Goal: Information Seeking & Learning: Check status

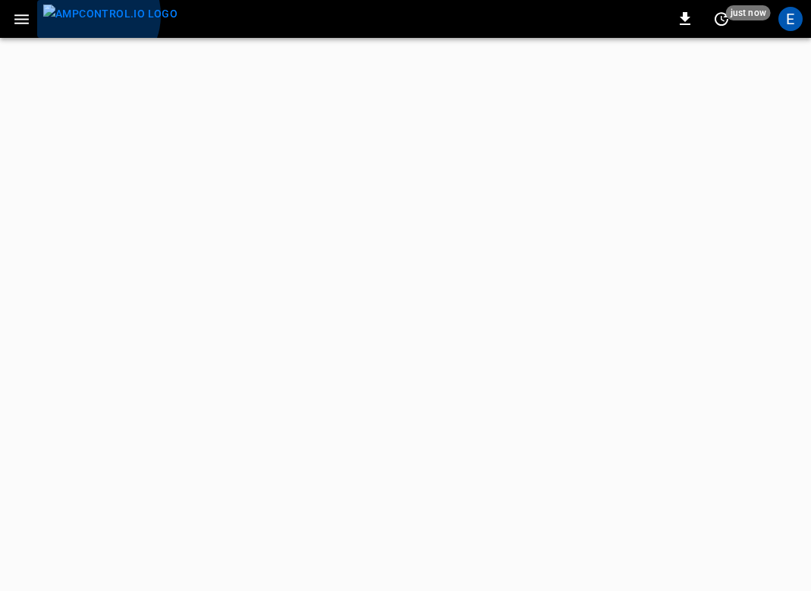
click at [93, 15] on img "menu" at bounding box center [110, 14] width 134 height 19
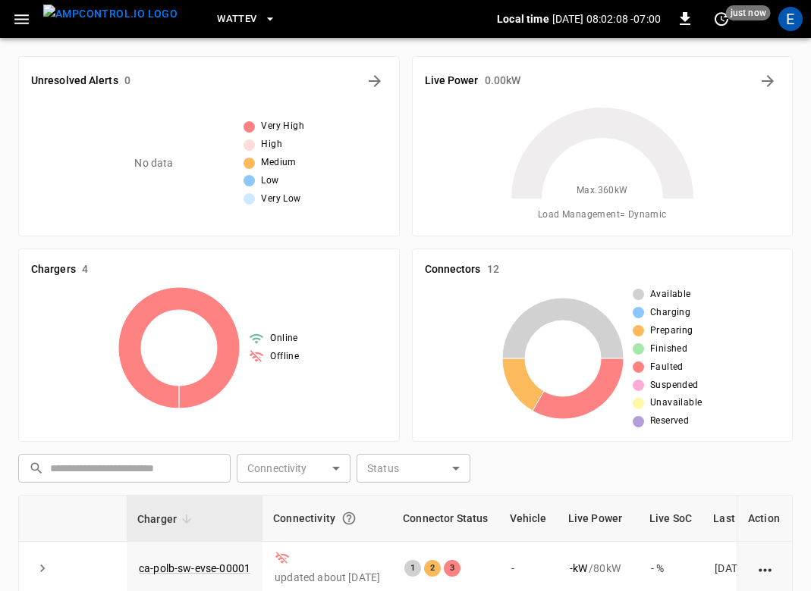
click at [217, 27] on span "WattEV" at bounding box center [236, 19] width 39 height 17
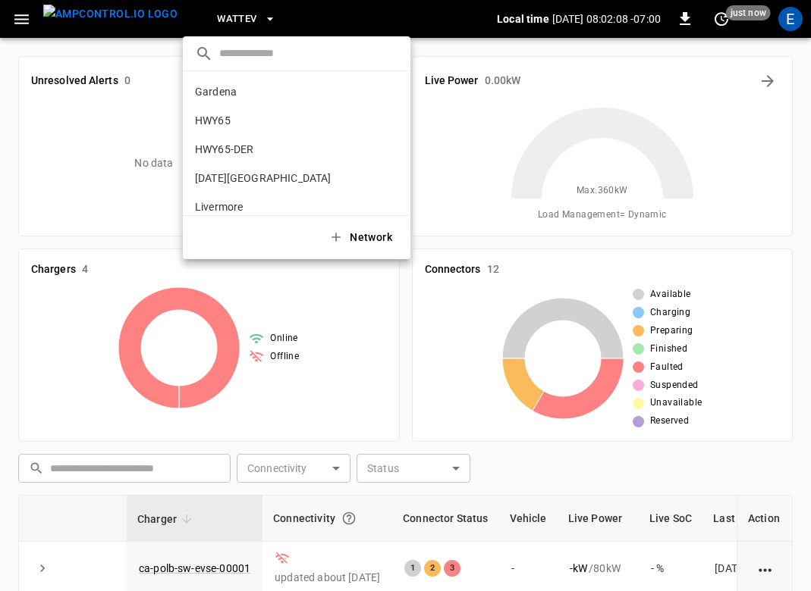
scroll to position [127, 0]
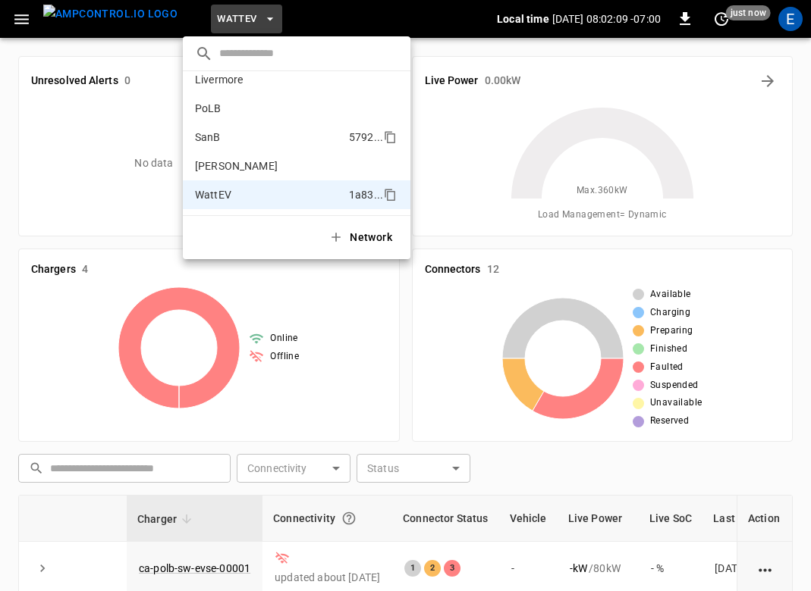
click at [224, 130] on li "SanB 5792 ..." at bounding box center [296, 137] width 227 height 29
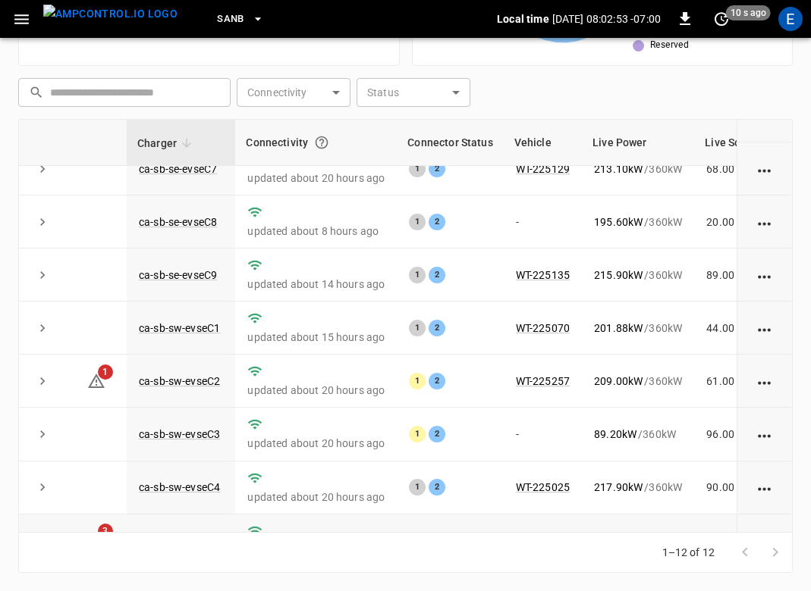
scroll to position [275, 0]
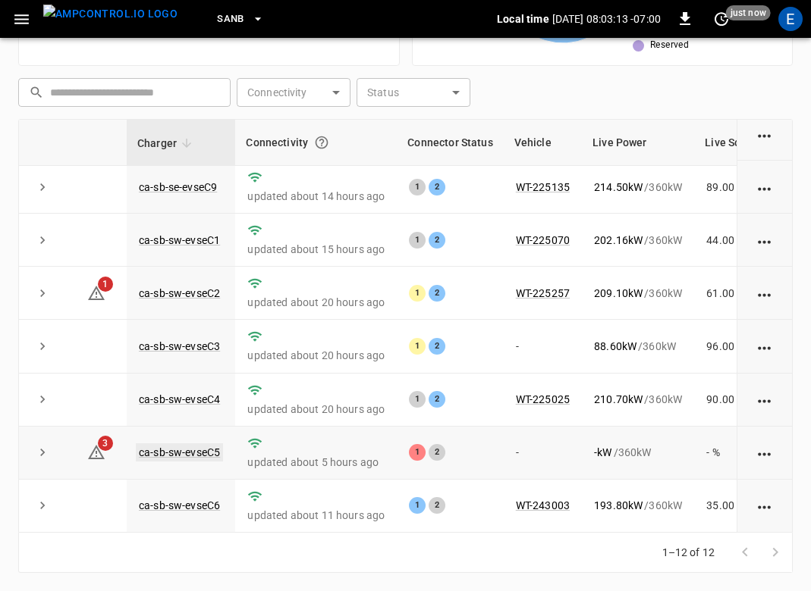
click at [205, 448] on link "ca-sb-sw-evseC5" at bounding box center [179, 453] width 87 height 18
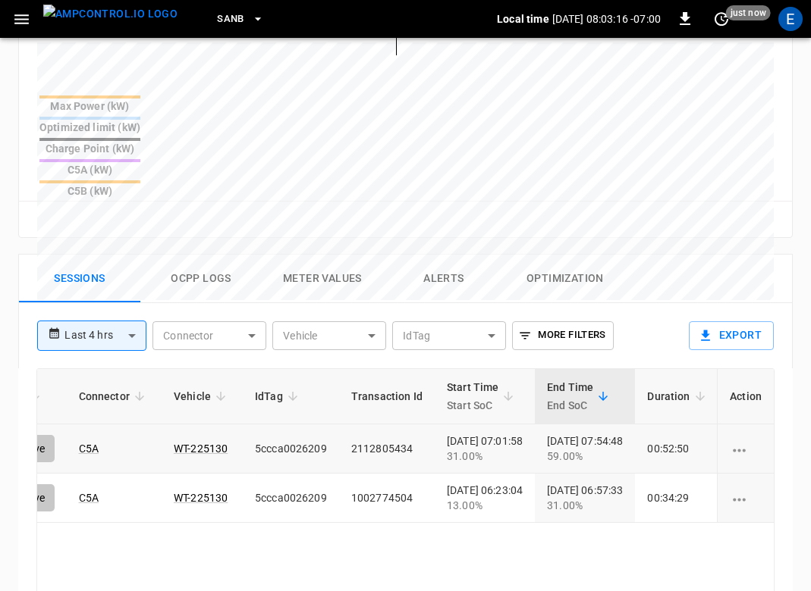
scroll to position [0, 162]
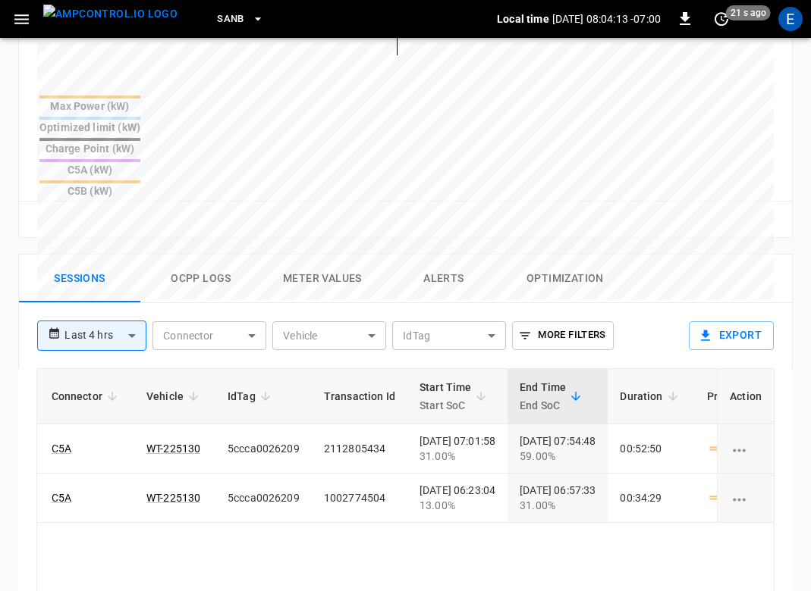
click at [104, 15] on img "menu" at bounding box center [110, 14] width 134 height 19
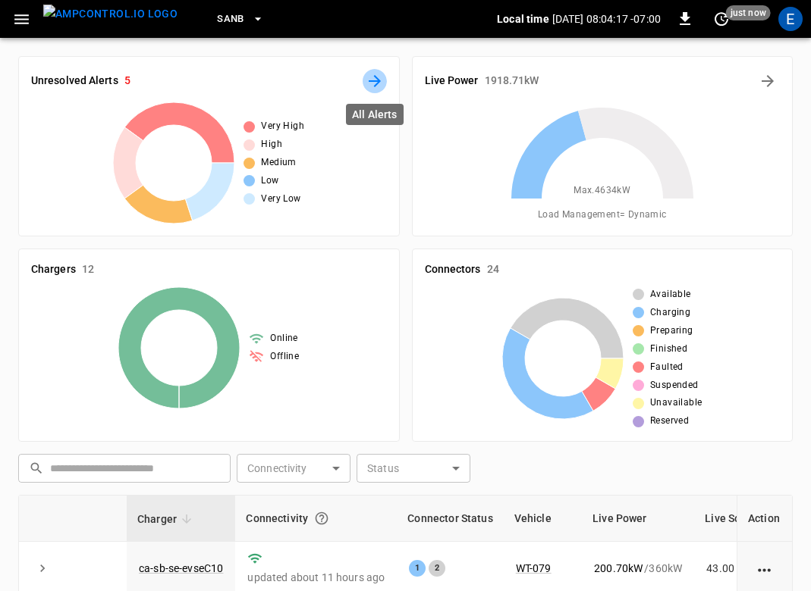
click at [375, 85] on icon "All Alerts" at bounding box center [374, 81] width 12 height 12
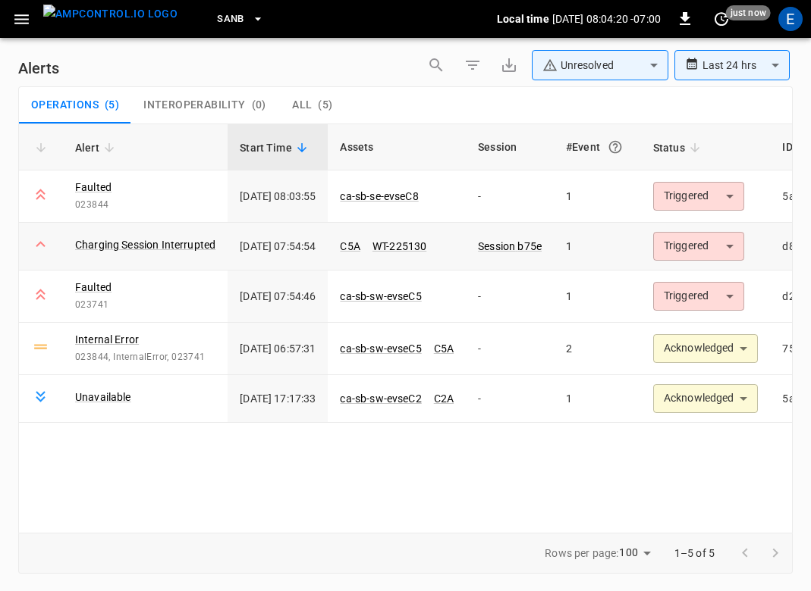
click at [742, 241] on body "**********" at bounding box center [405, 293] width 811 height 586
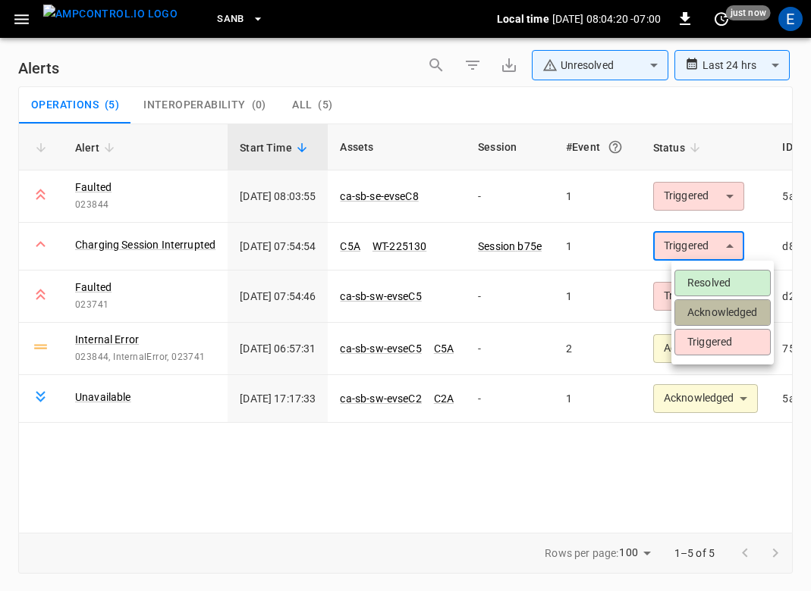
click at [725, 303] on li "Acknowledged" at bounding box center [722, 312] width 96 height 27
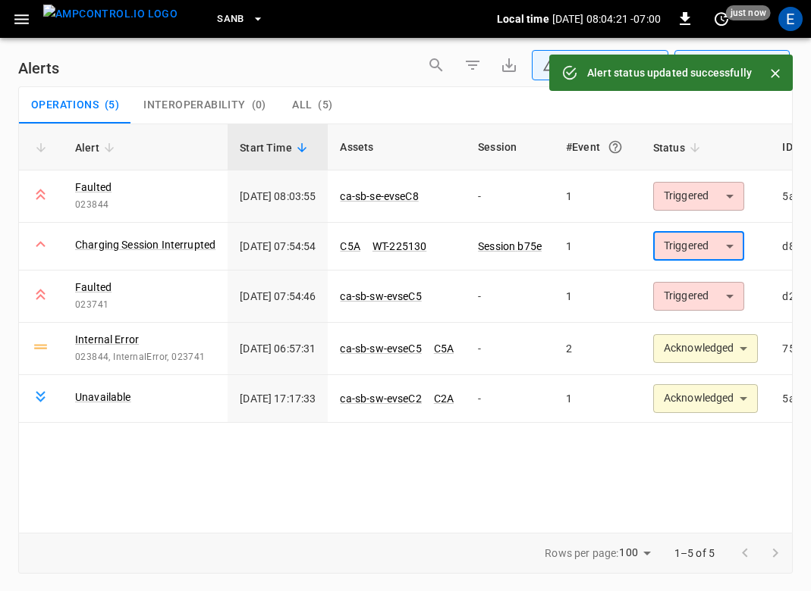
type input "**********"
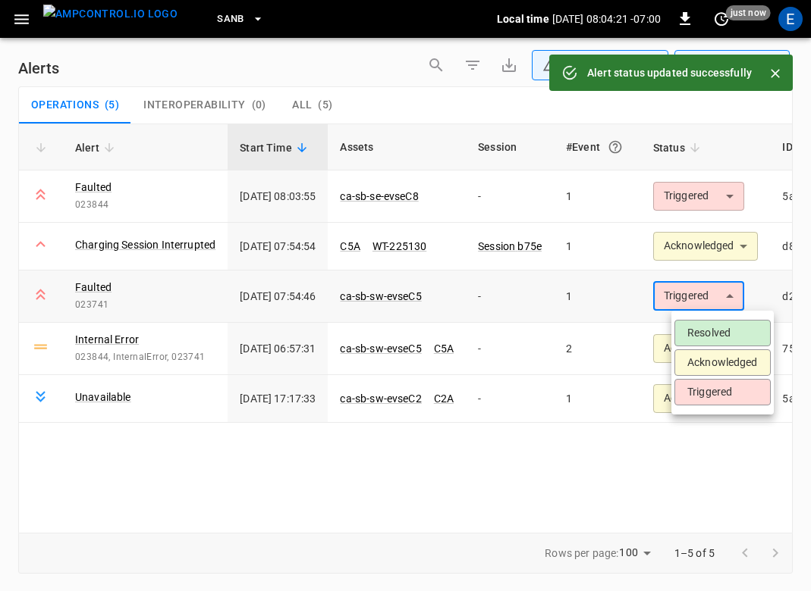
click at [723, 302] on body "**********" at bounding box center [405, 293] width 811 height 586
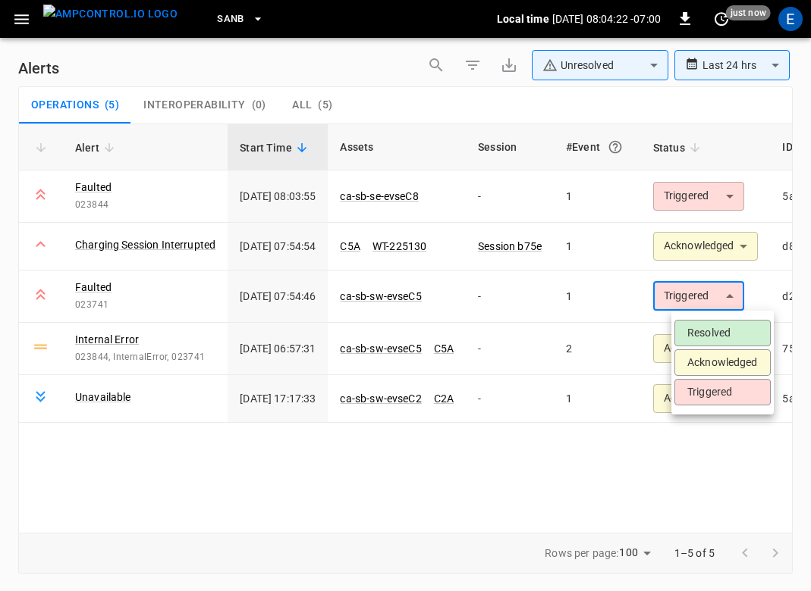
click at [720, 359] on li "Acknowledged" at bounding box center [722, 363] width 96 height 27
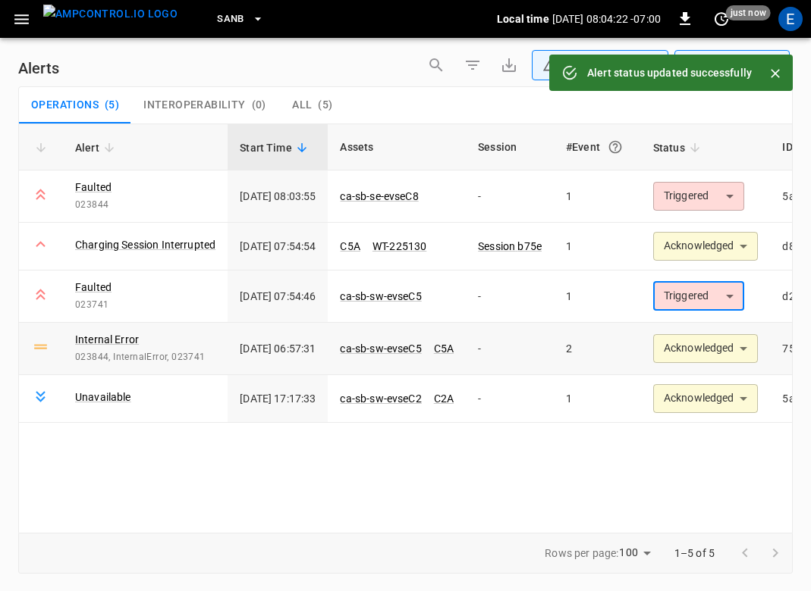
type input "**********"
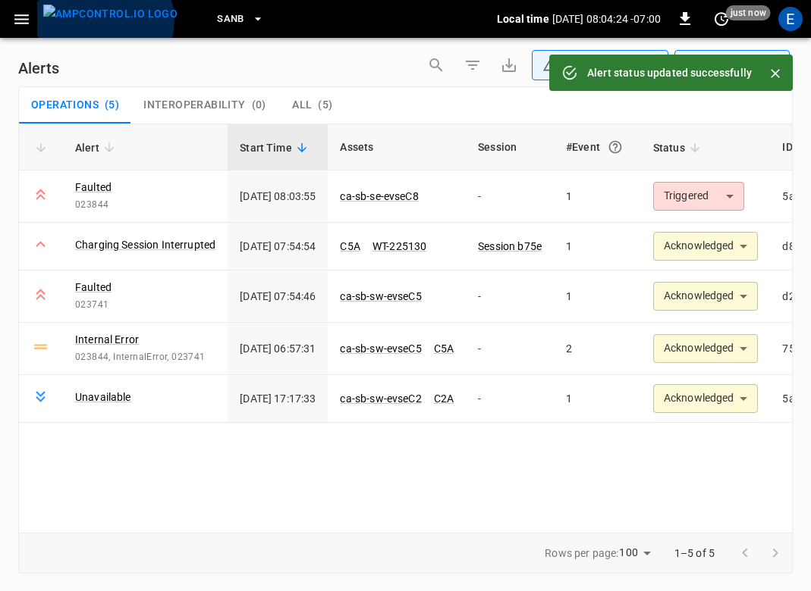
click at [104, 20] on img "menu" at bounding box center [110, 14] width 134 height 19
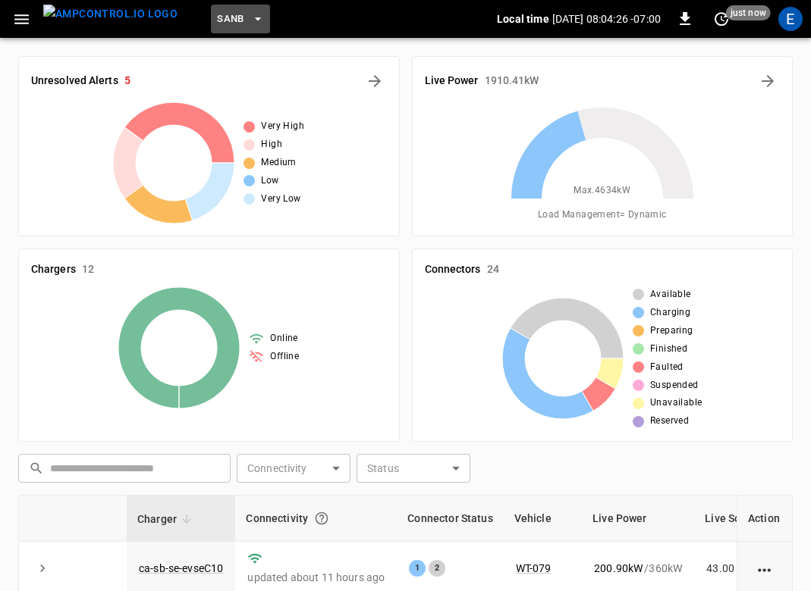
click at [229, 7] on button "SanB" at bounding box center [240, 20] width 59 height 30
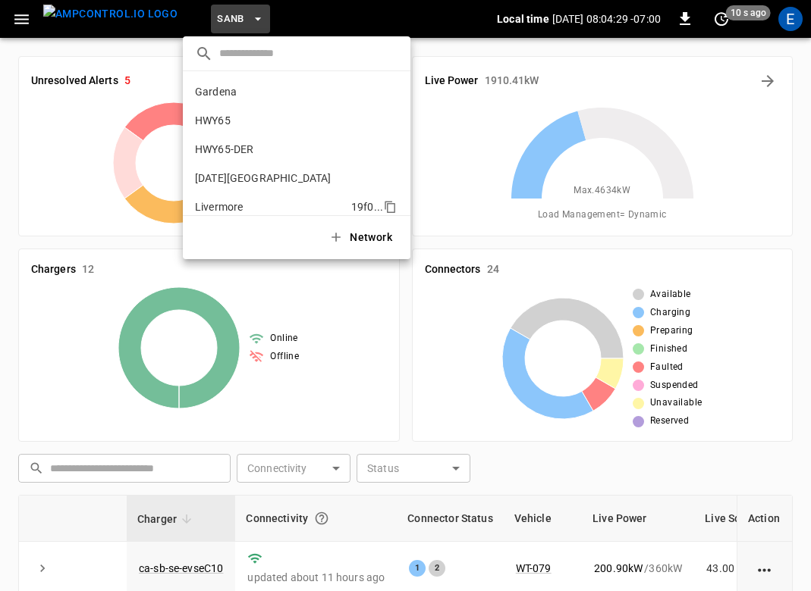
click at [251, 119] on li "HWY65 26fb ..." at bounding box center [296, 120] width 227 height 29
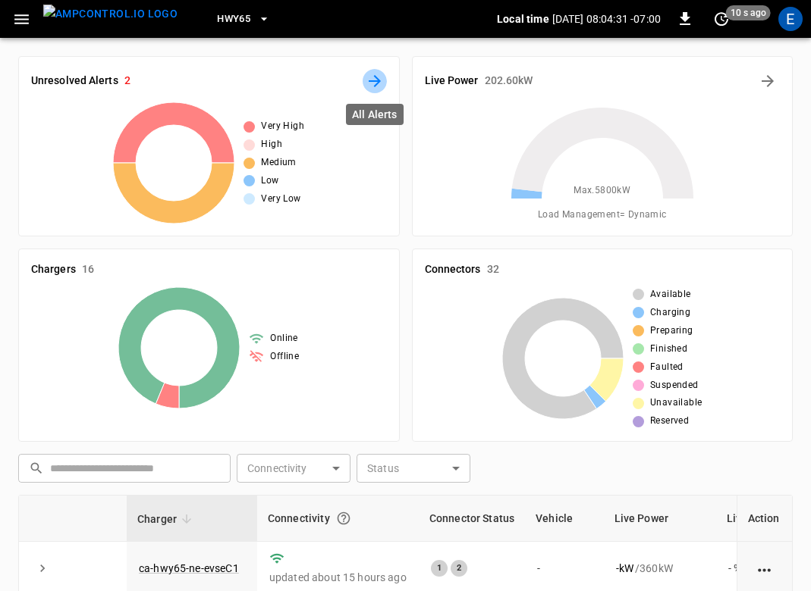
click at [376, 89] on icon "All Alerts" at bounding box center [374, 81] width 18 height 18
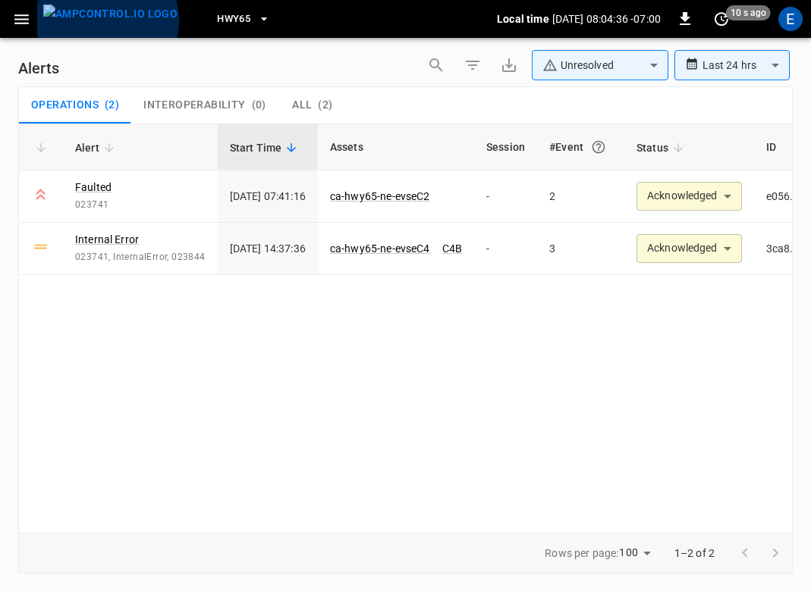
click at [106, 20] on img "menu" at bounding box center [110, 14] width 134 height 19
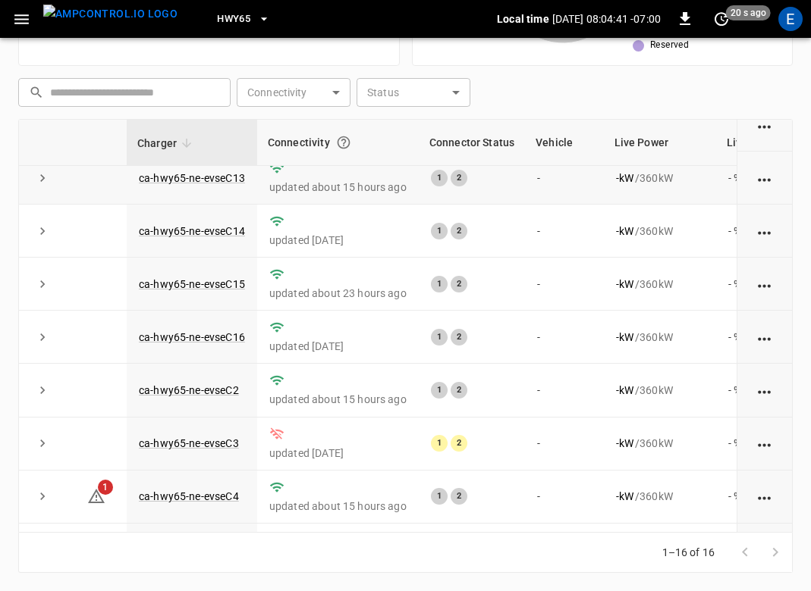
scroll to position [489, 0]
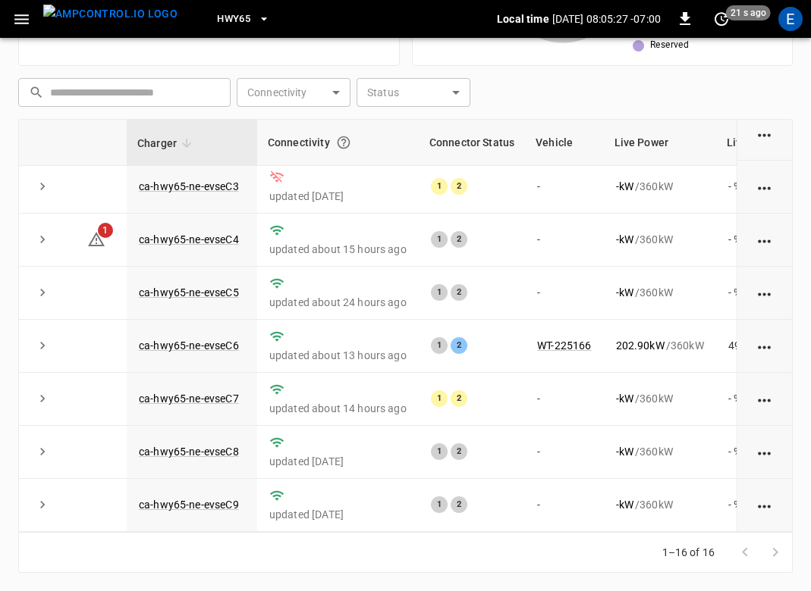
click at [219, 19] on span "HWY65" at bounding box center [233, 19] width 33 height 17
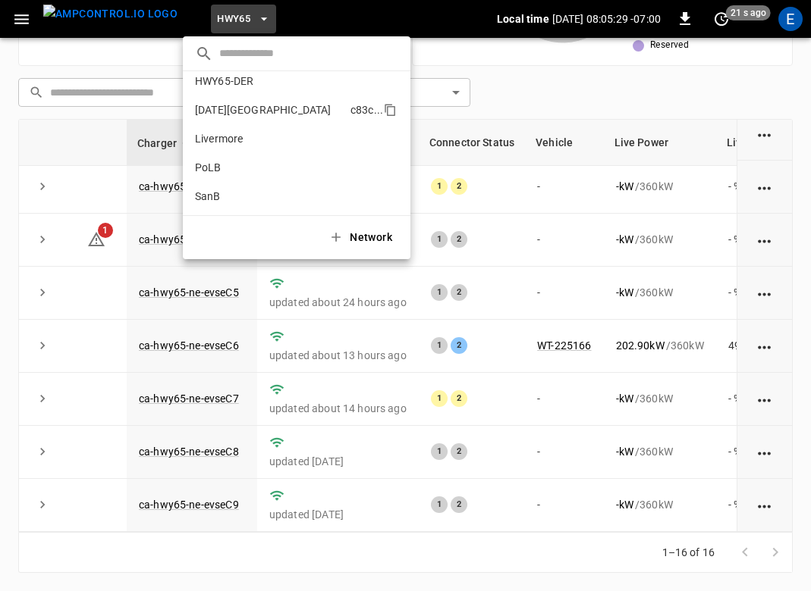
scroll to position [122, 0]
click at [251, 144] on li "SanB 5792 ..." at bounding box center [296, 142] width 227 height 29
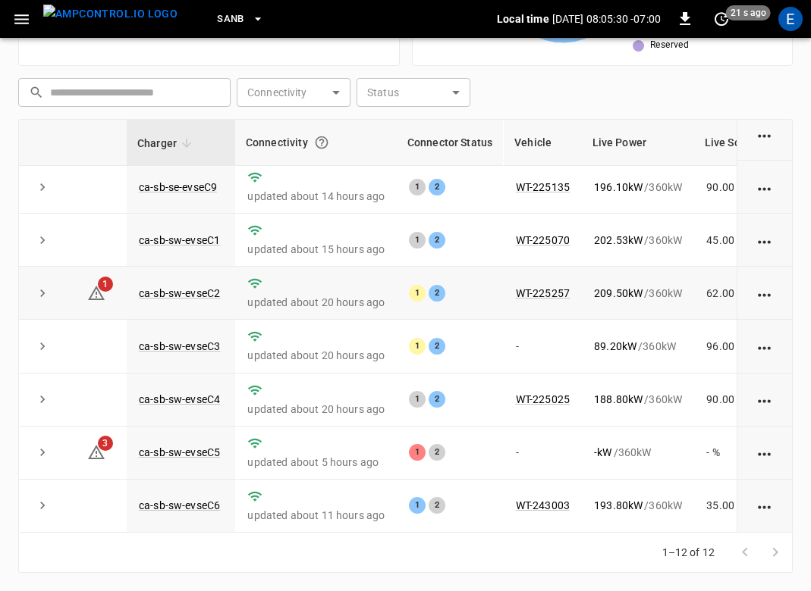
scroll to position [0, 0]
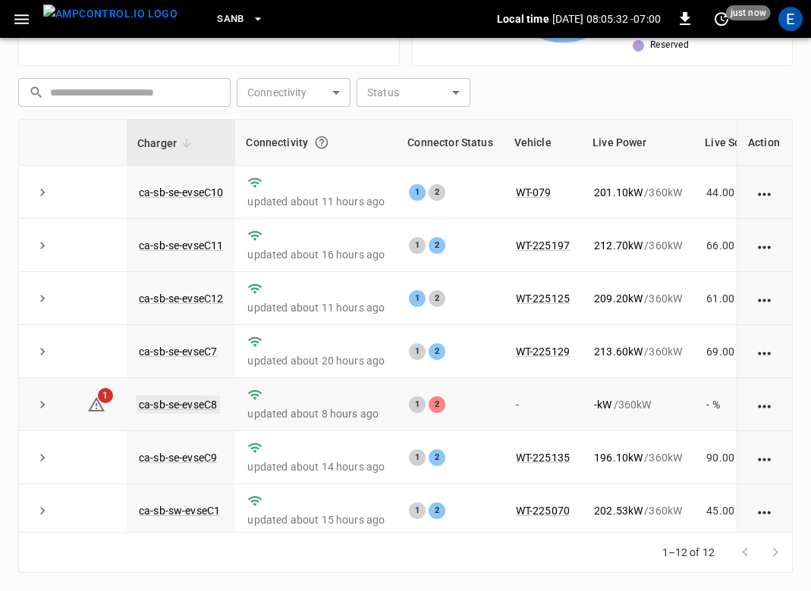
click at [186, 413] on link "ca-sb-se-evseC8" at bounding box center [178, 405] width 84 height 18
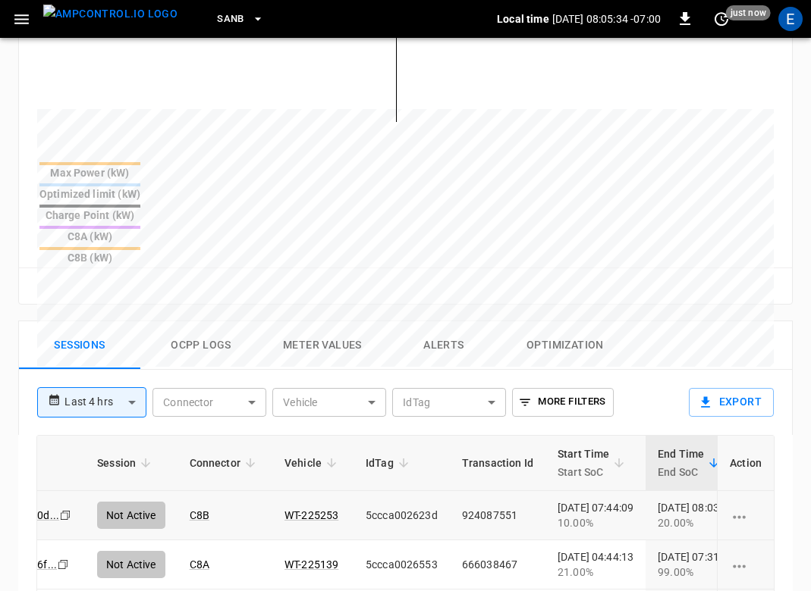
scroll to position [0, 27]
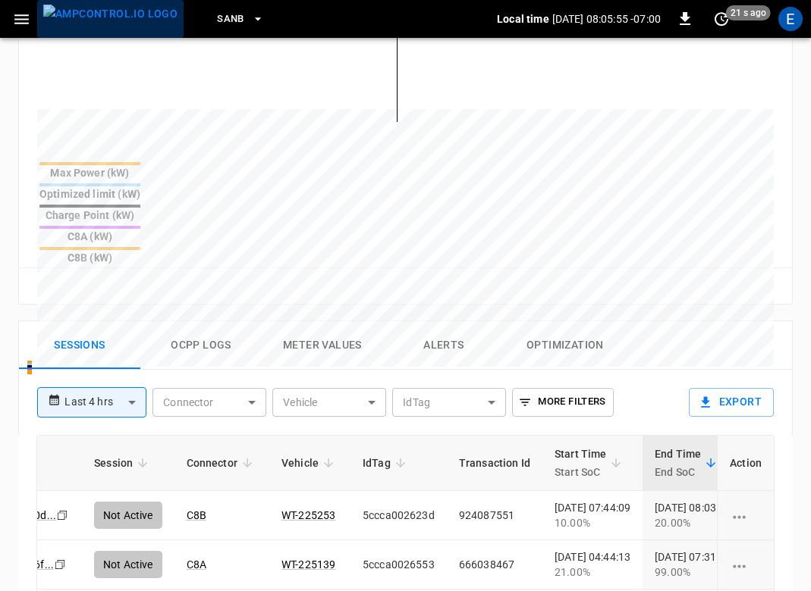
click at [113, 20] on img "menu" at bounding box center [110, 14] width 134 height 19
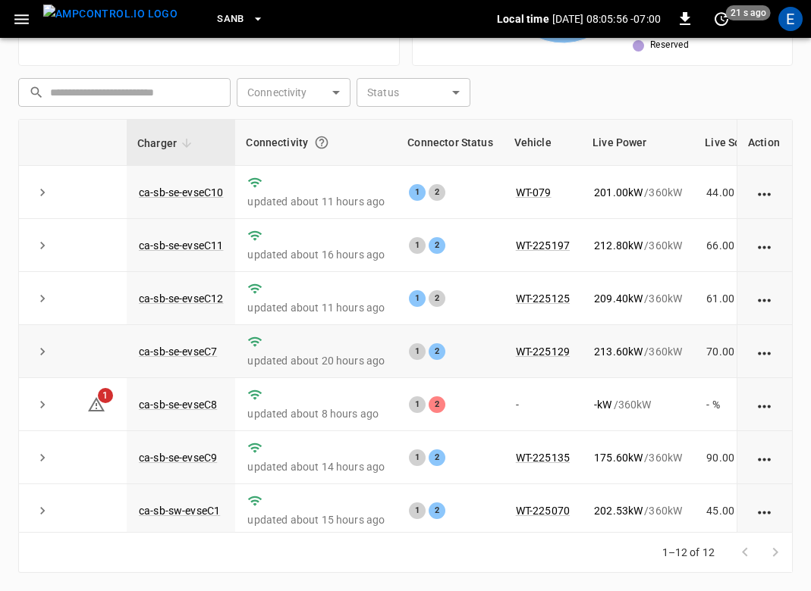
scroll to position [275, 0]
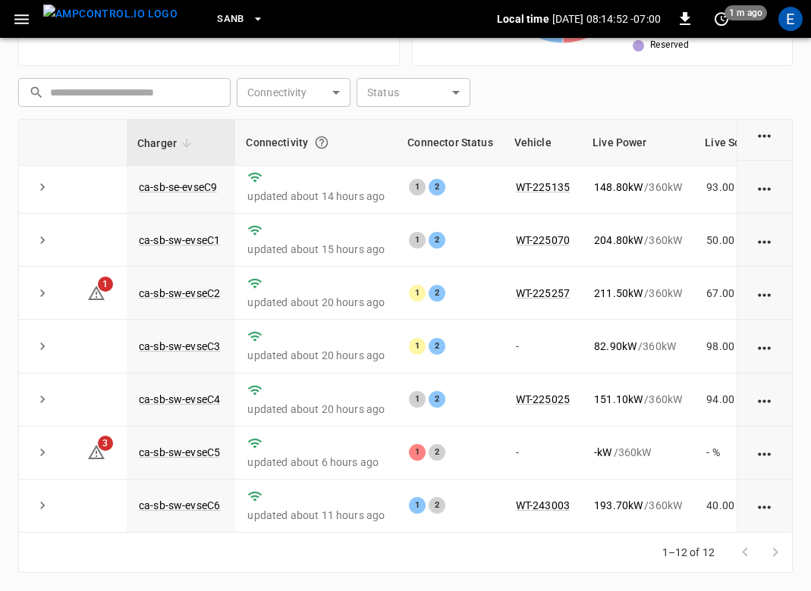
click at [219, 27] on button "SanB" at bounding box center [240, 20] width 59 height 30
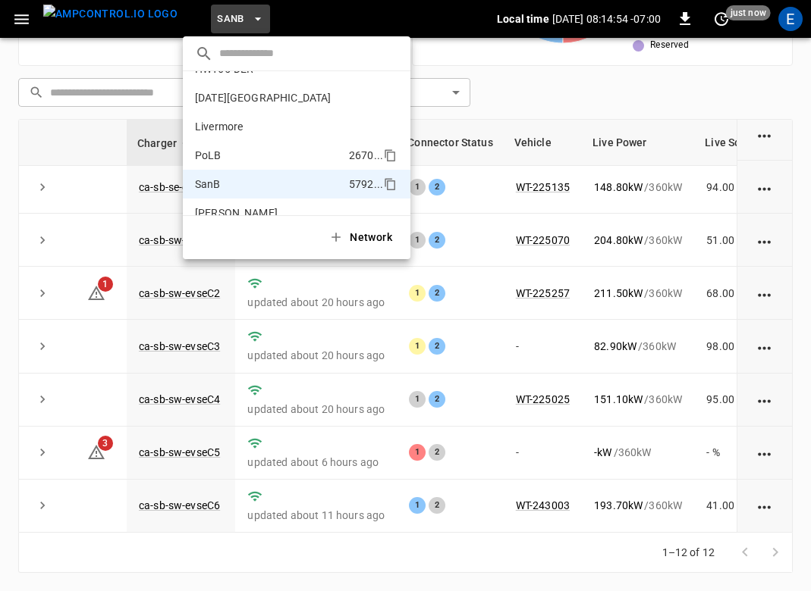
scroll to position [33, 0]
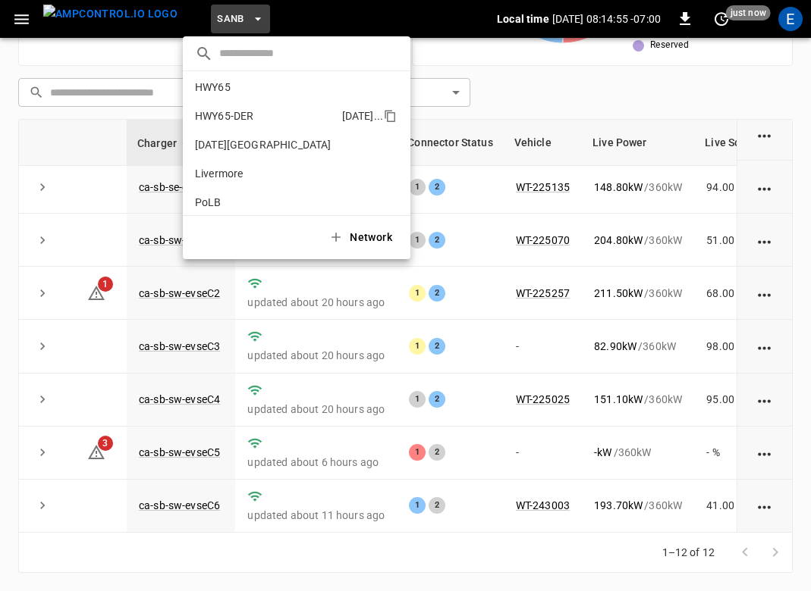
click at [224, 108] on li "HWY65-DER [DATE].." at bounding box center [296, 116] width 227 height 29
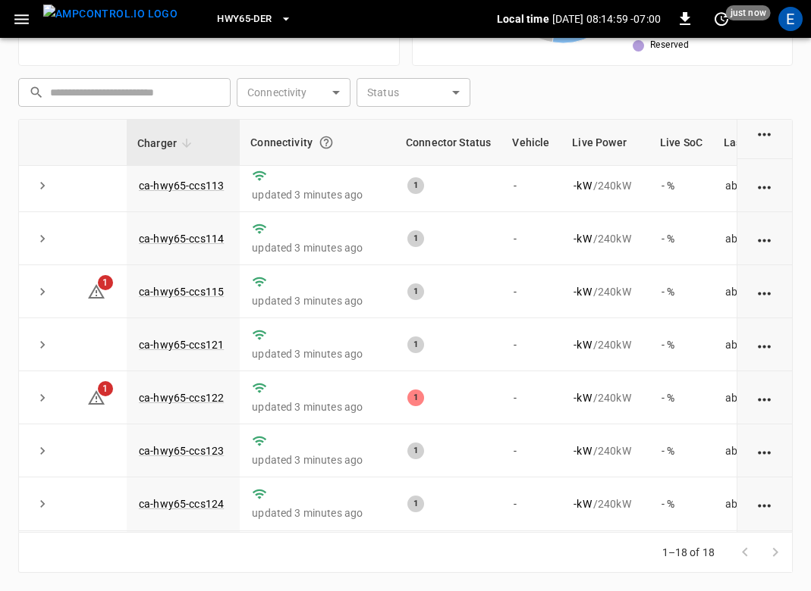
scroll to position [0, 0]
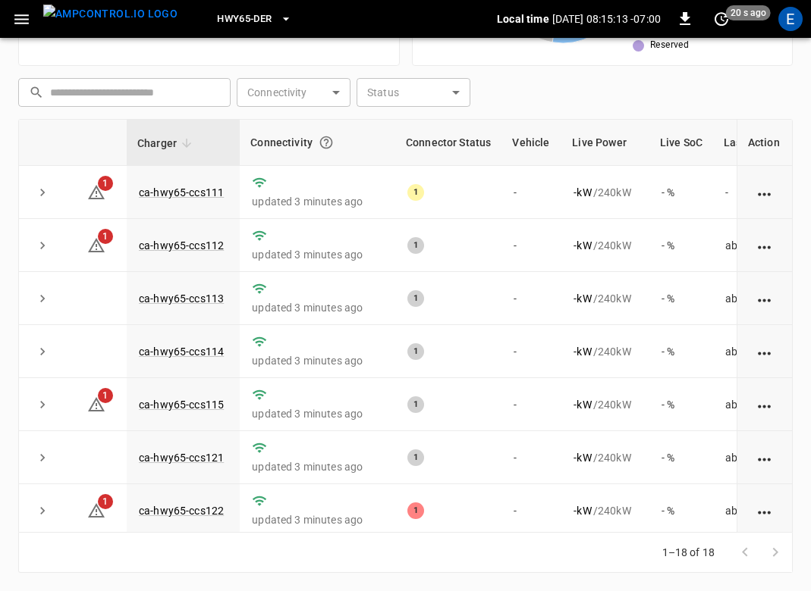
click at [222, 7] on button "HWY65-DER" at bounding box center [254, 20] width 86 height 30
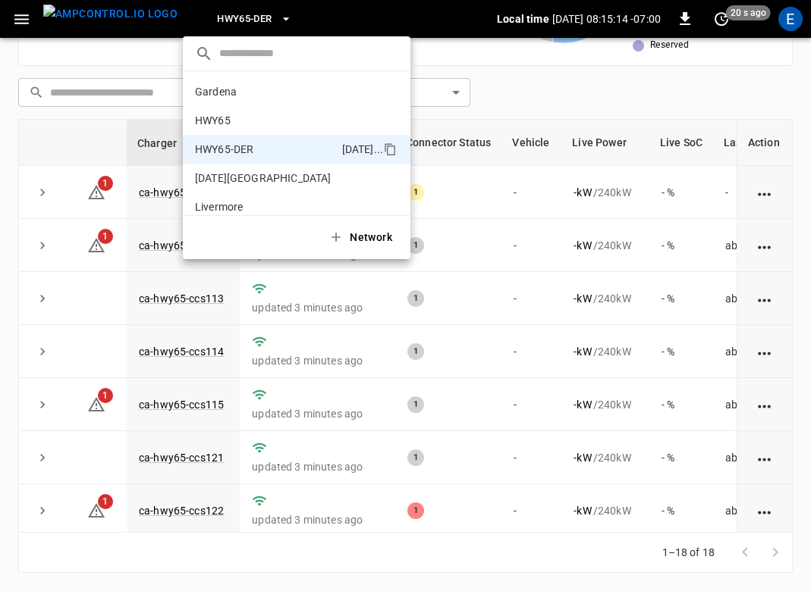
scroll to position [53, 0]
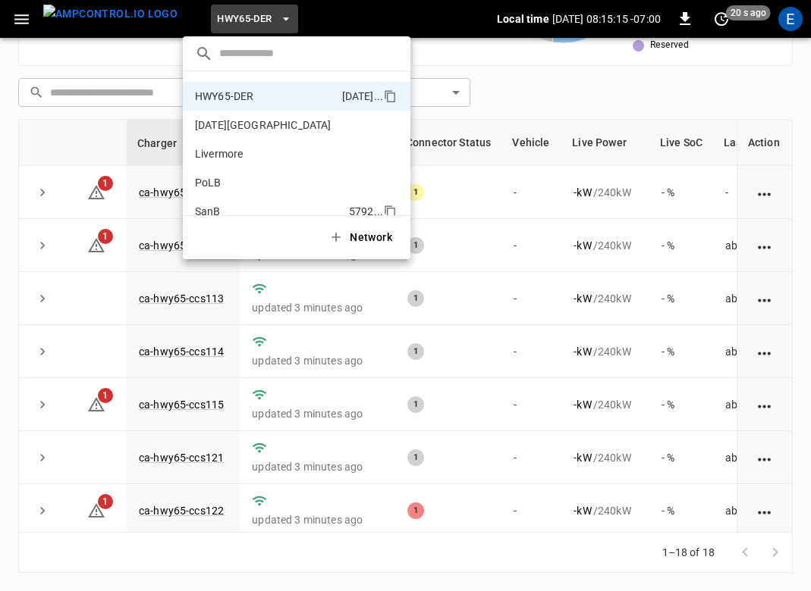
click at [226, 202] on li "SanB 5792 ..." at bounding box center [296, 211] width 227 height 29
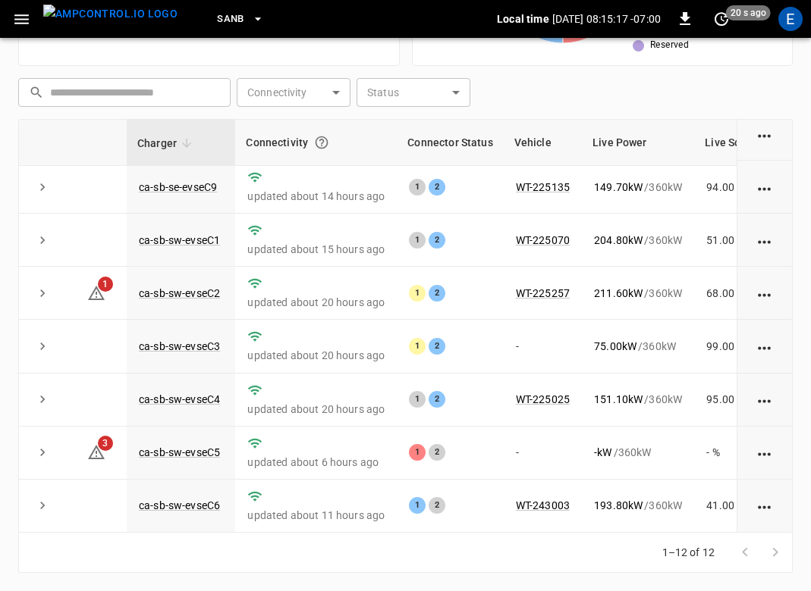
scroll to position [0, 0]
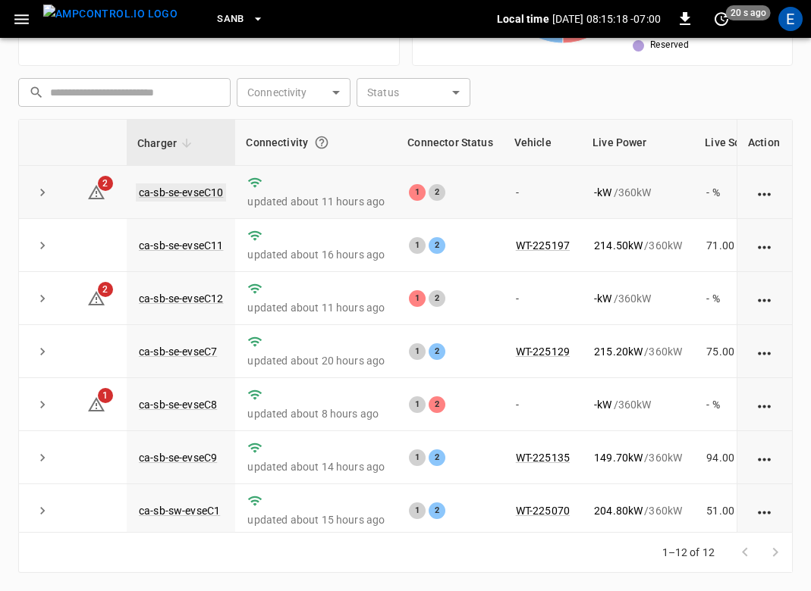
click at [194, 191] on link "ca-sb-se-evseC10" at bounding box center [181, 192] width 90 height 18
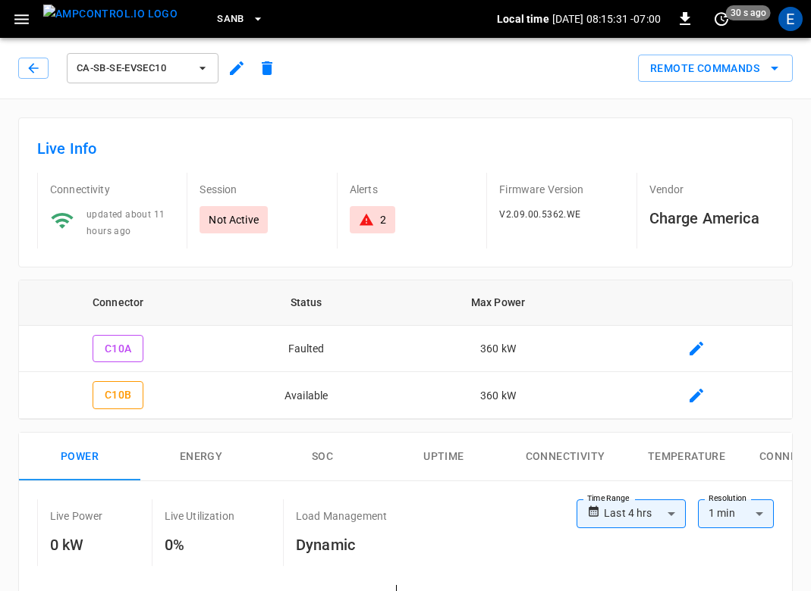
click at [119, 18] on img "menu" at bounding box center [110, 14] width 134 height 19
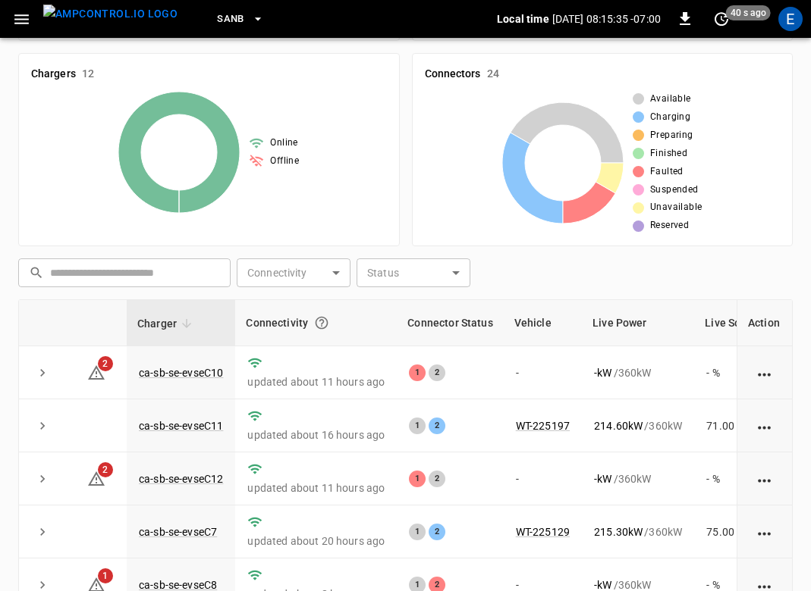
scroll to position [365, 0]
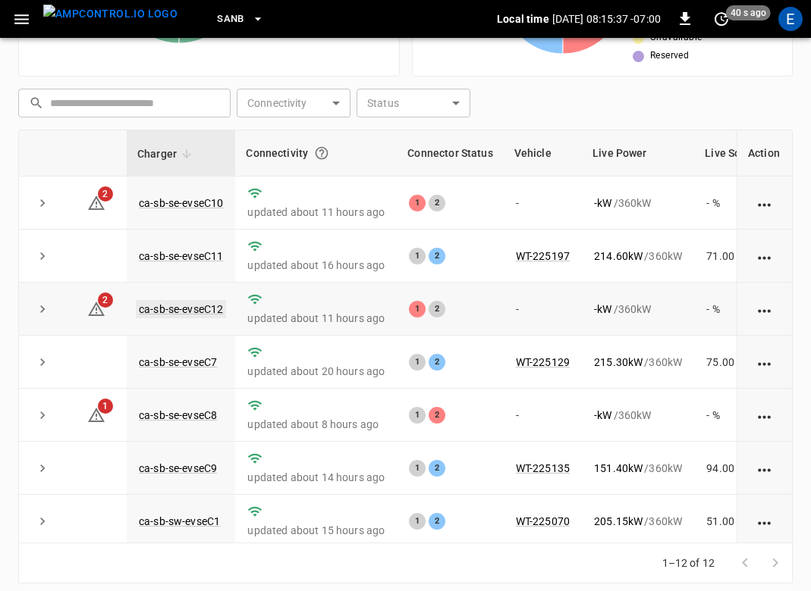
click at [190, 311] on link "ca-sb-se-evseC12" at bounding box center [181, 309] width 90 height 18
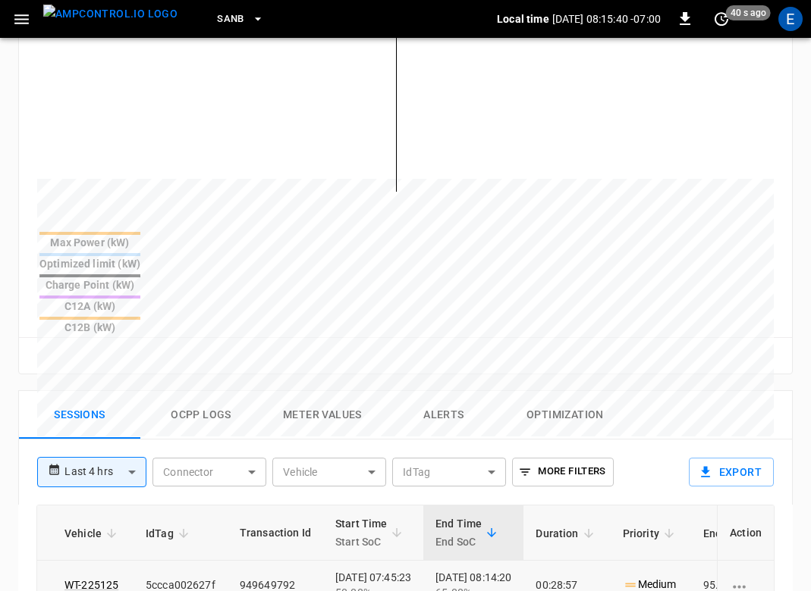
scroll to position [0, 250]
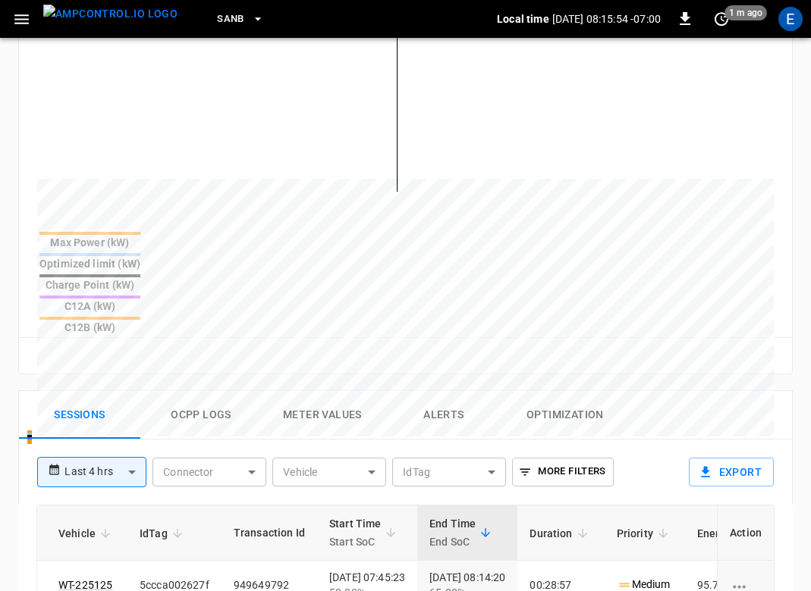
click at [82, 17] on img "menu" at bounding box center [110, 14] width 134 height 19
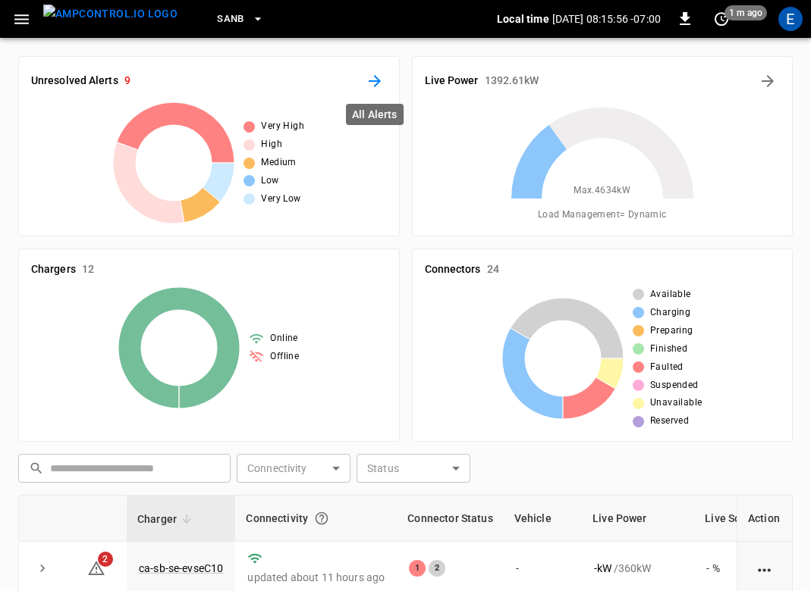
click at [375, 77] on icon "All Alerts" at bounding box center [374, 81] width 12 height 12
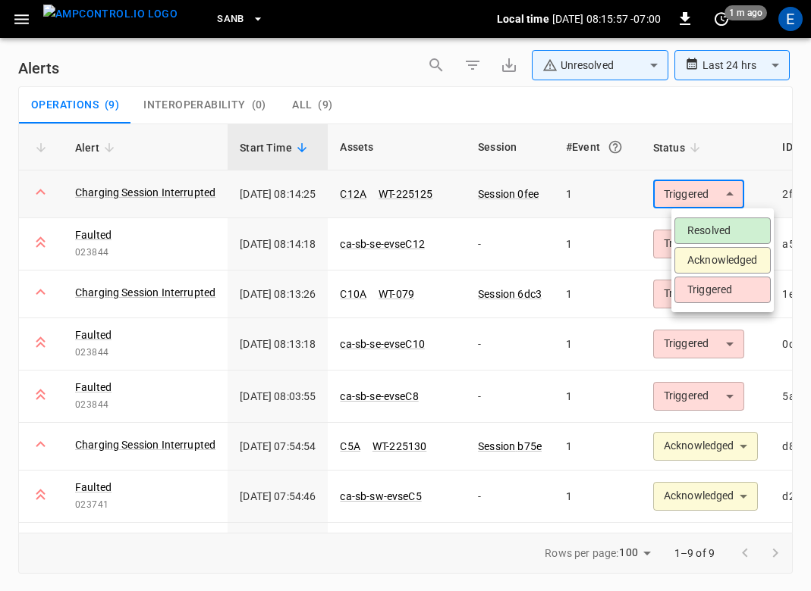
click at [731, 197] on body "**********" at bounding box center [405, 293] width 811 height 586
click at [725, 259] on li "Acknowledged" at bounding box center [722, 260] width 96 height 27
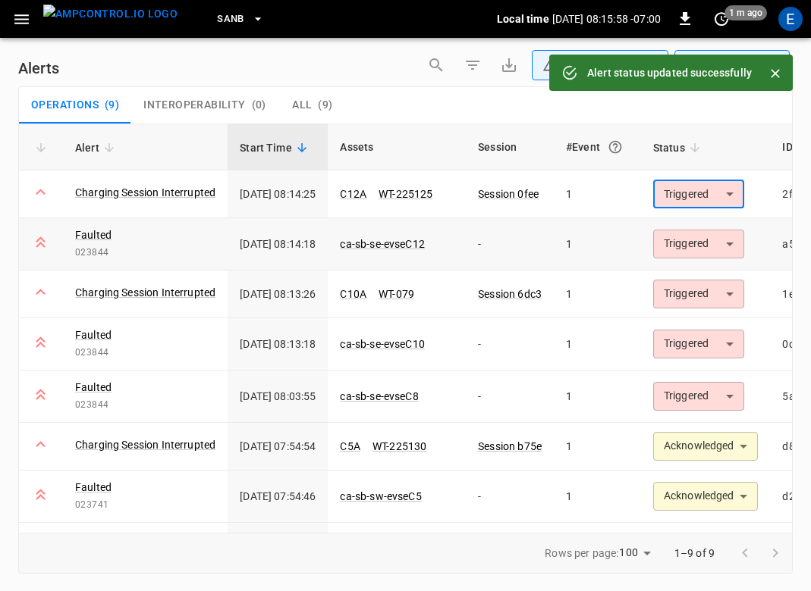
type input "**********"
click at [719, 244] on body "**********" at bounding box center [405, 293] width 811 height 586
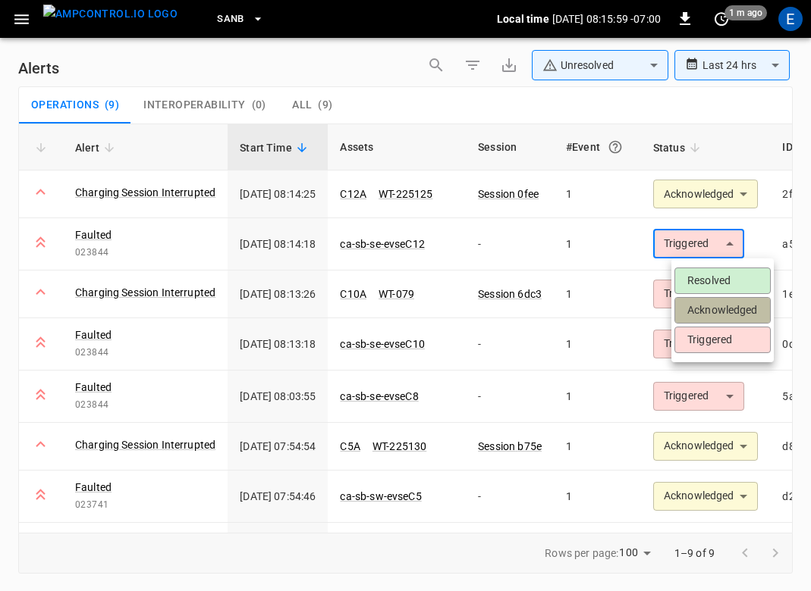
click at [717, 317] on li "Acknowledged" at bounding box center [722, 310] width 96 height 27
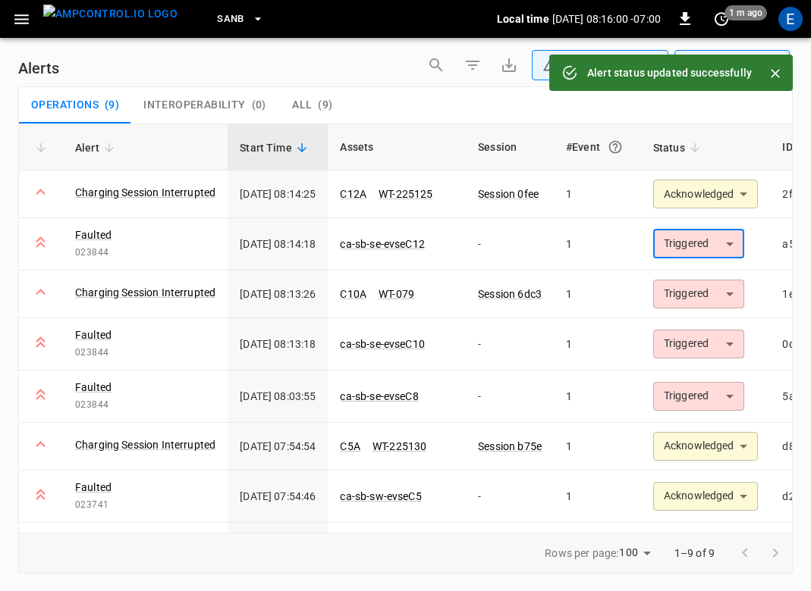
type input "**********"
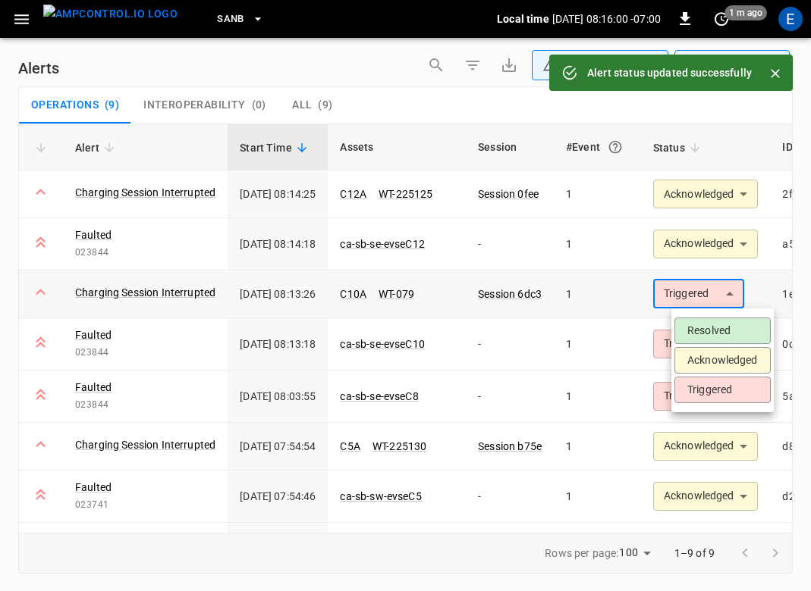
click at [717, 293] on body "**********" at bounding box center [405, 293] width 811 height 586
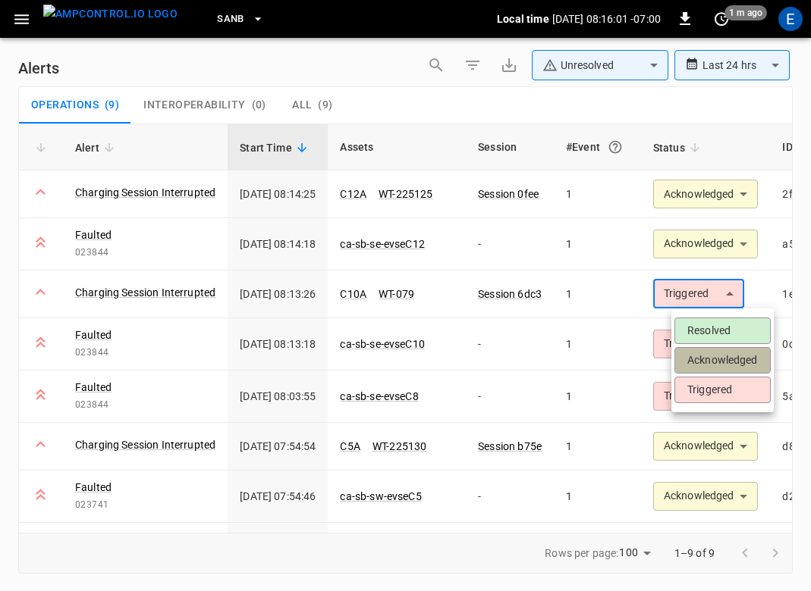
click at [713, 354] on li "Acknowledged" at bounding box center [722, 360] width 96 height 27
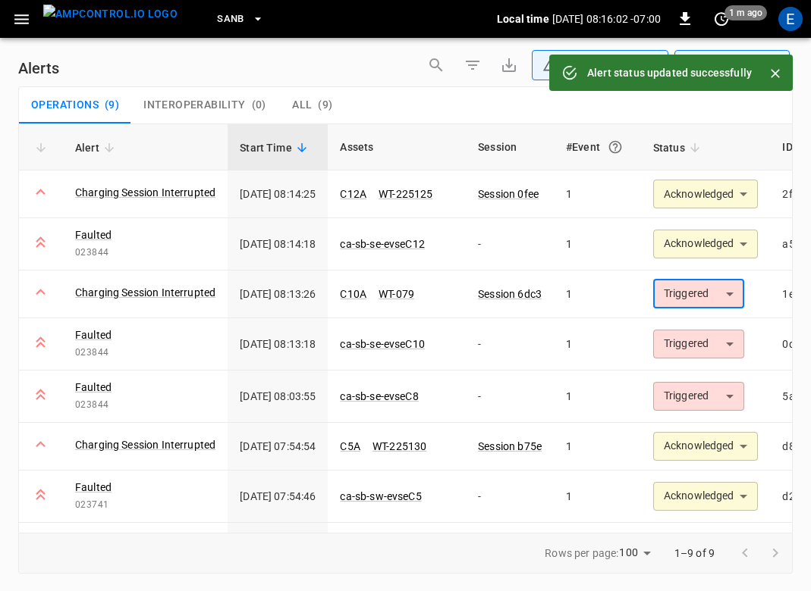
type input "**********"
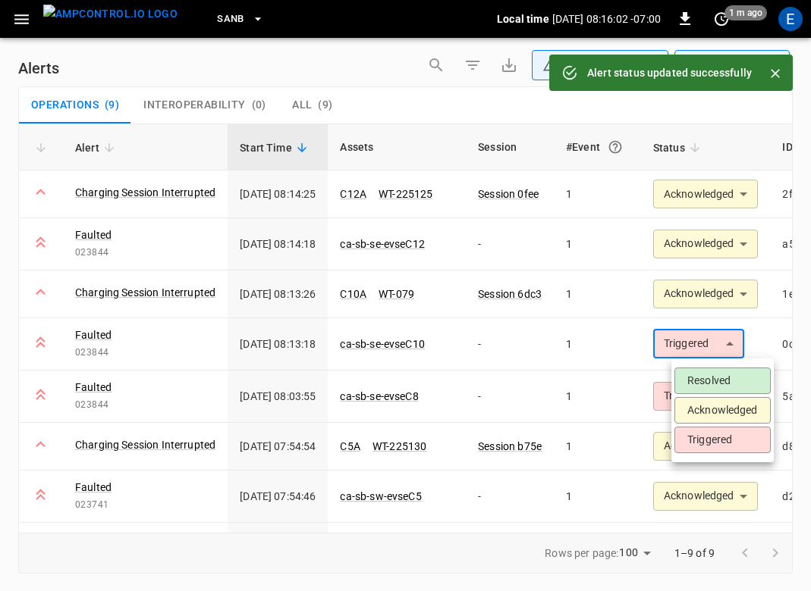
click at [713, 354] on body "**********" at bounding box center [405, 293] width 811 height 586
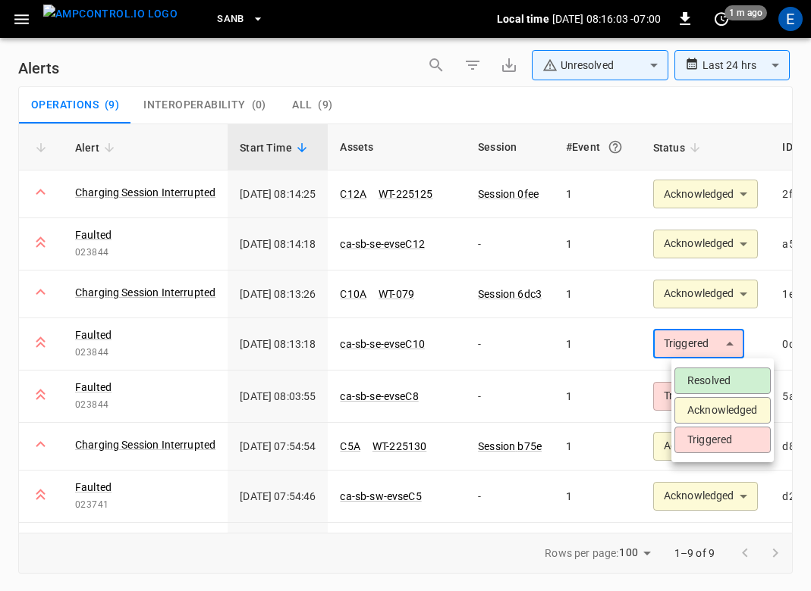
click at [718, 408] on li "Acknowledged" at bounding box center [722, 410] width 96 height 27
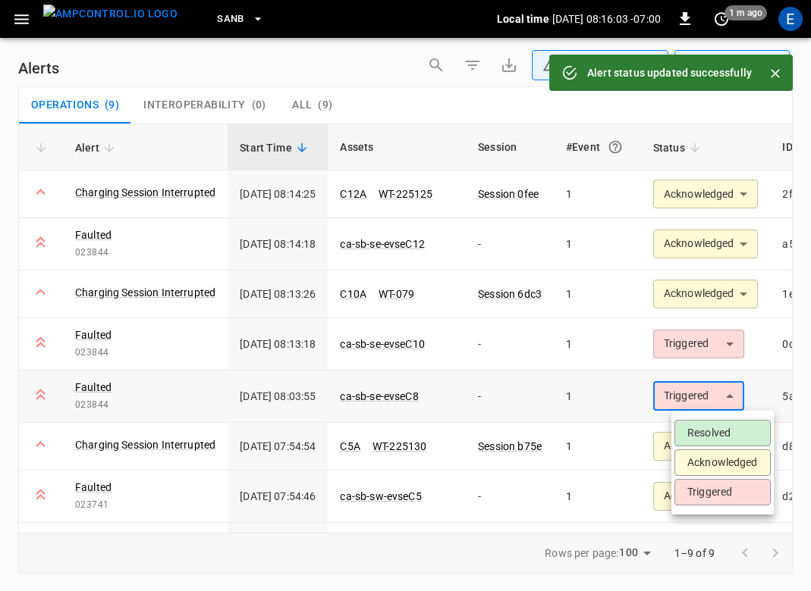
click at [718, 404] on body "**********" at bounding box center [405, 293] width 811 height 586
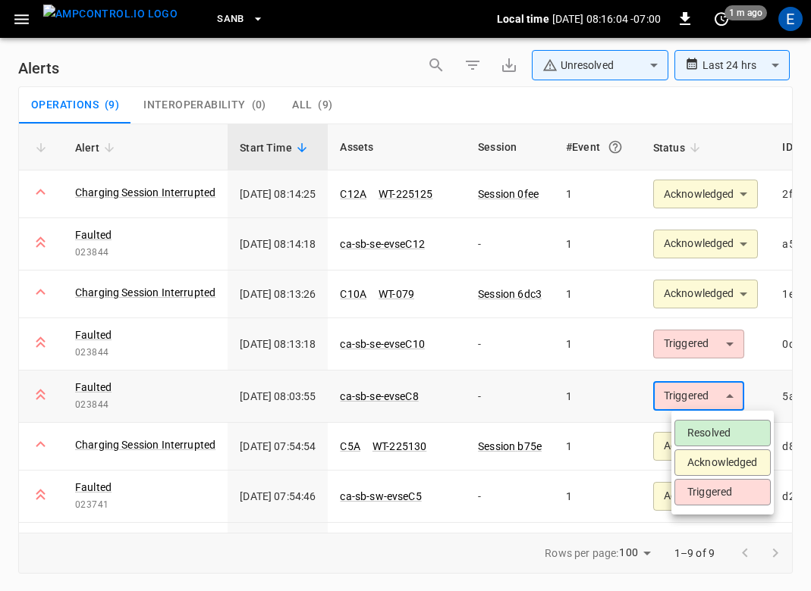
type input "**********"
click at [720, 456] on li "Acknowledged" at bounding box center [722, 463] width 96 height 27
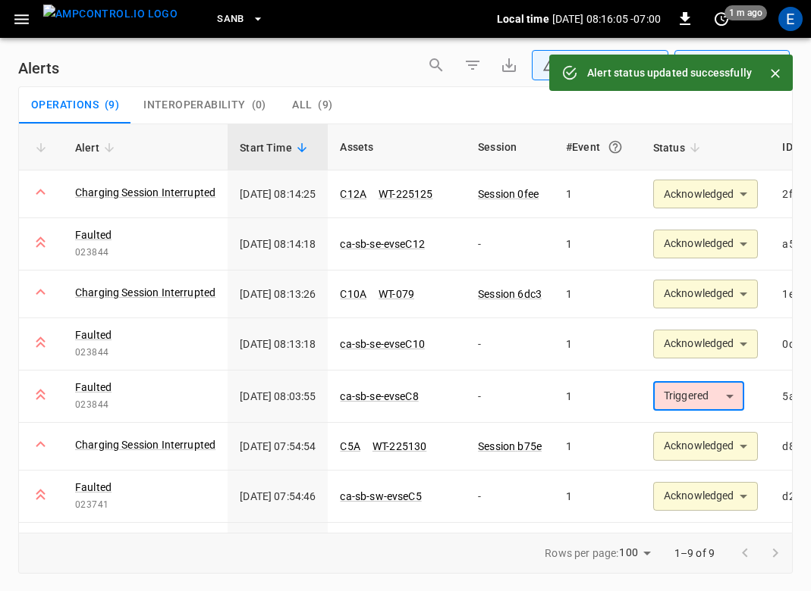
type input "**********"
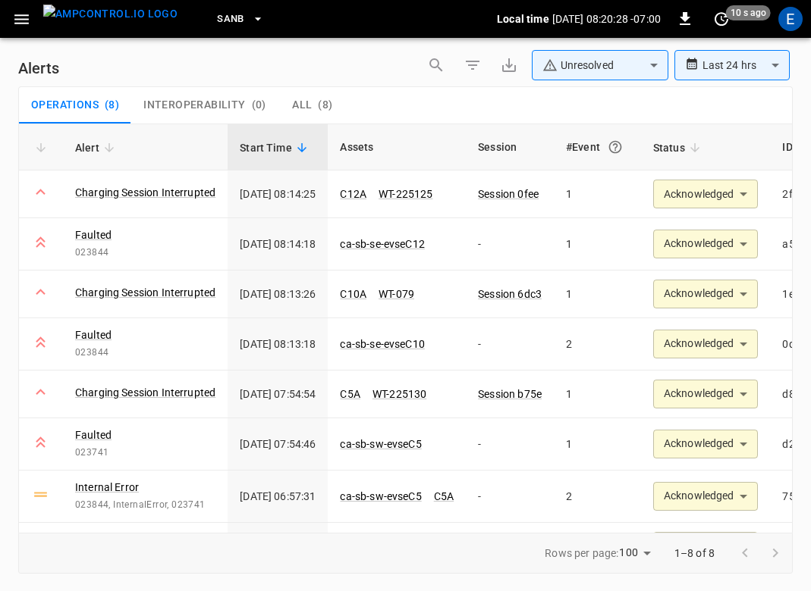
click at [105, 10] on img "menu" at bounding box center [110, 14] width 134 height 19
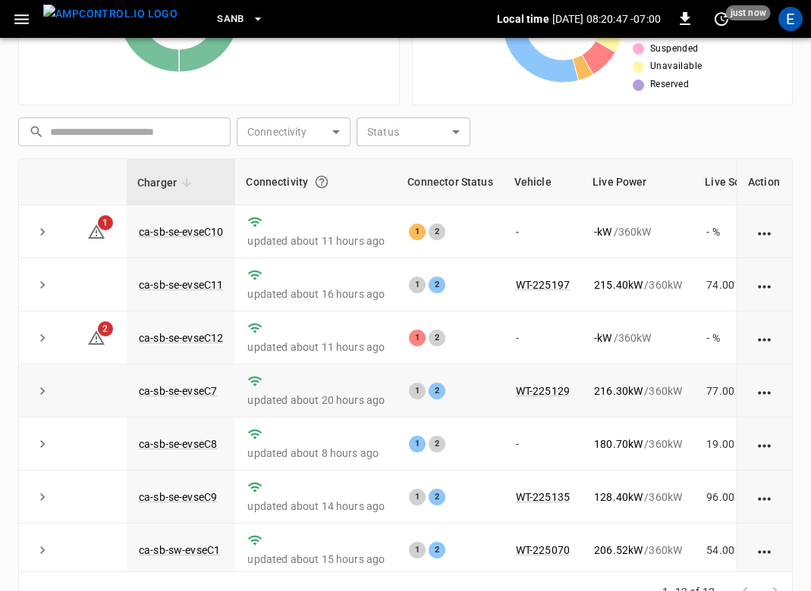
scroll to position [376, 0]
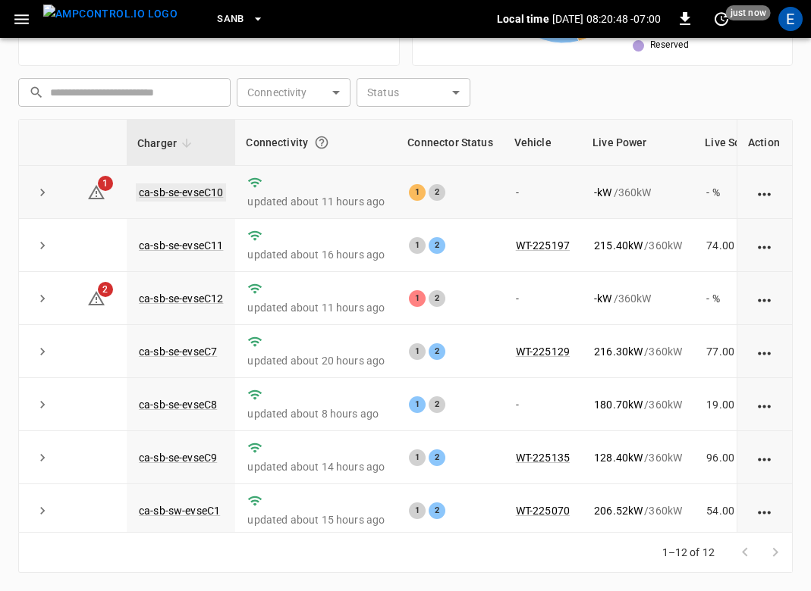
click at [193, 187] on link "ca-sb-se-evseC10" at bounding box center [181, 192] width 90 height 18
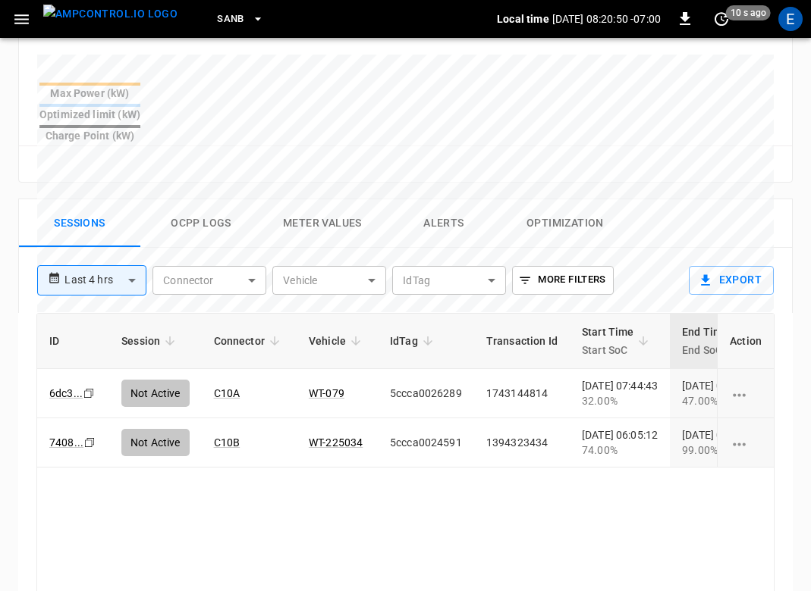
scroll to position [779, 0]
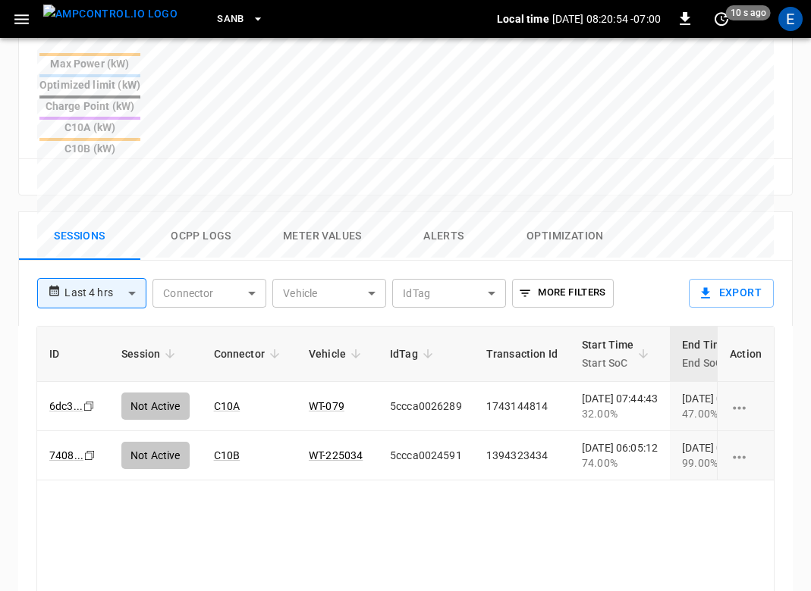
click at [186, 212] on button "Ocpp logs" at bounding box center [200, 236] width 121 height 49
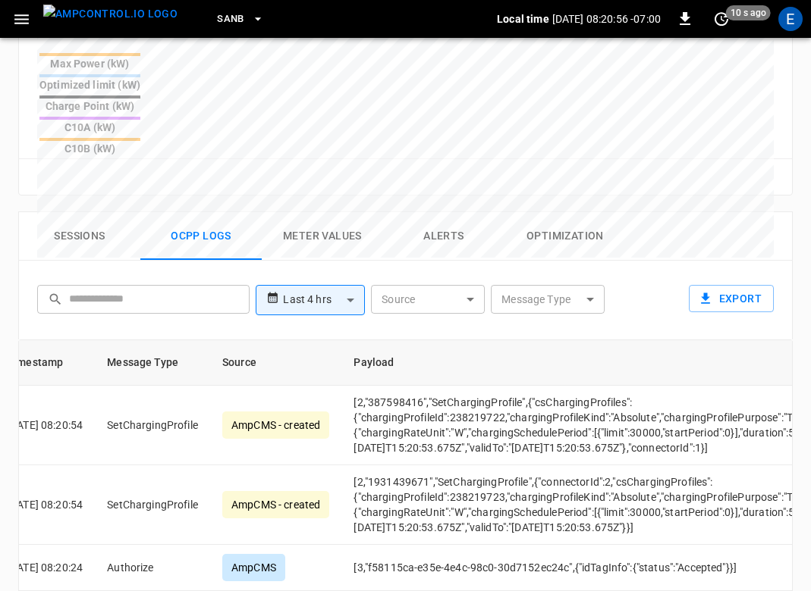
scroll to position [0, 25]
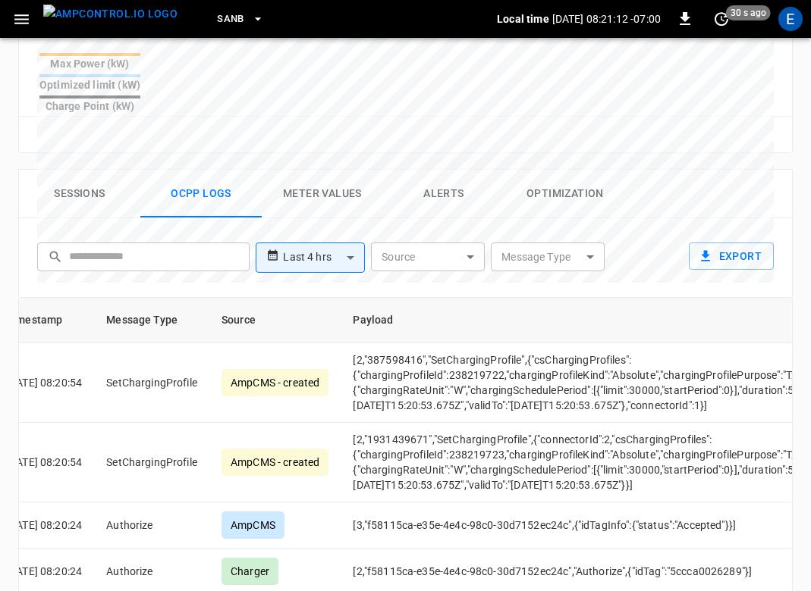
click at [98, 174] on button "Sessions" at bounding box center [79, 194] width 121 height 49
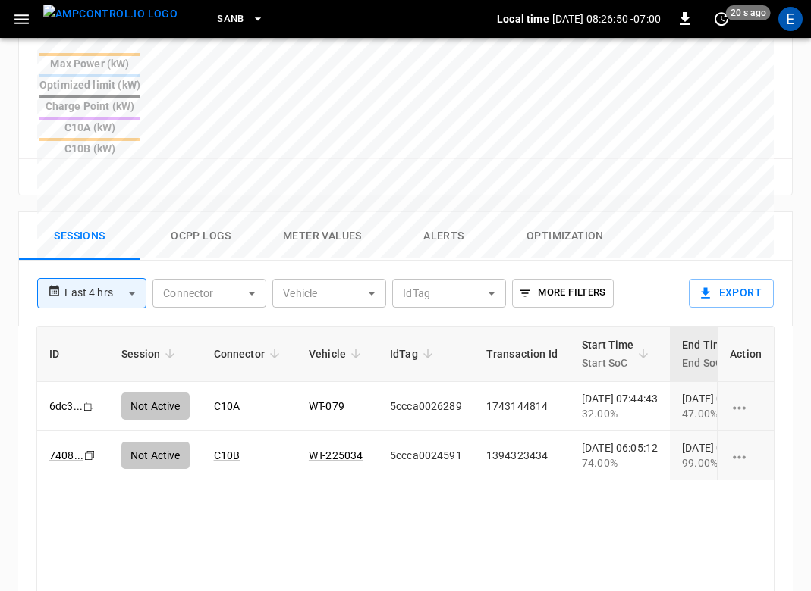
scroll to position [779, 0]
click at [118, 17] on img "menu" at bounding box center [110, 14] width 134 height 19
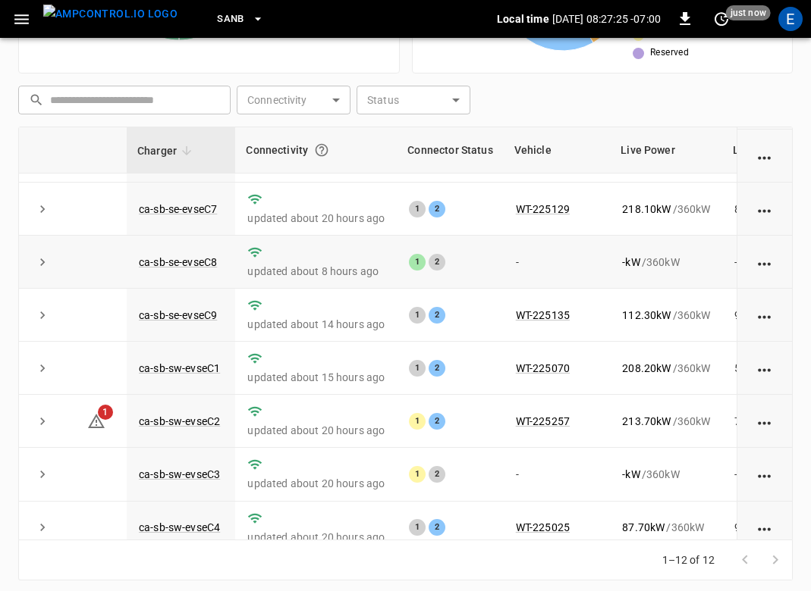
scroll to position [275, 0]
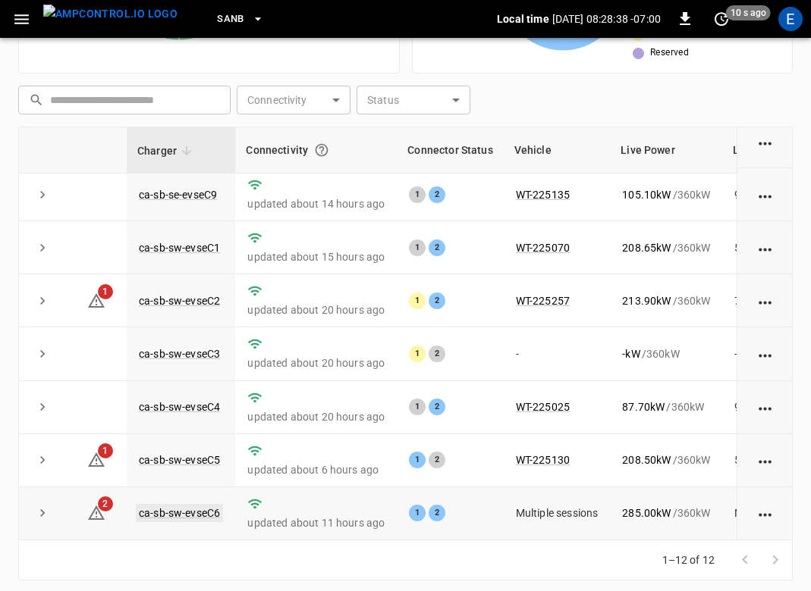
click at [181, 517] on link "ca-sb-sw-evseC6" at bounding box center [179, 513] width 87 height 18
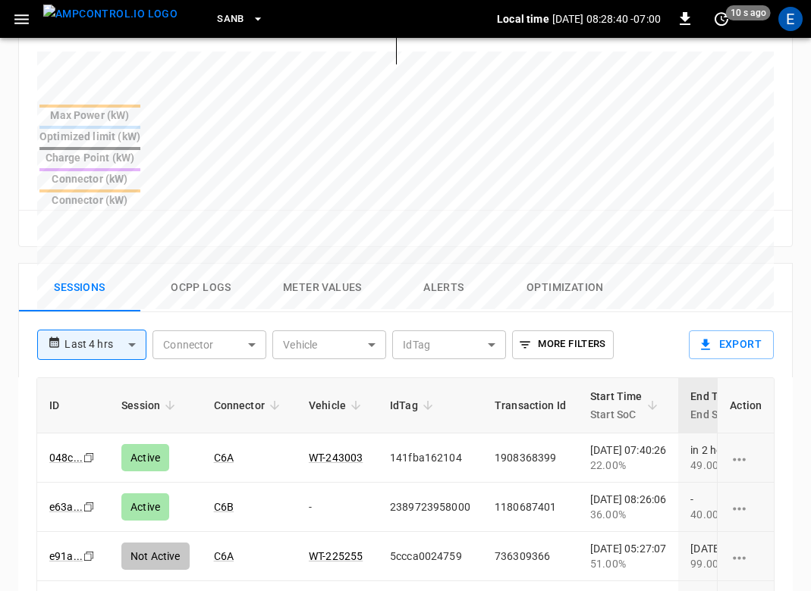
scroll to position [753, 0]
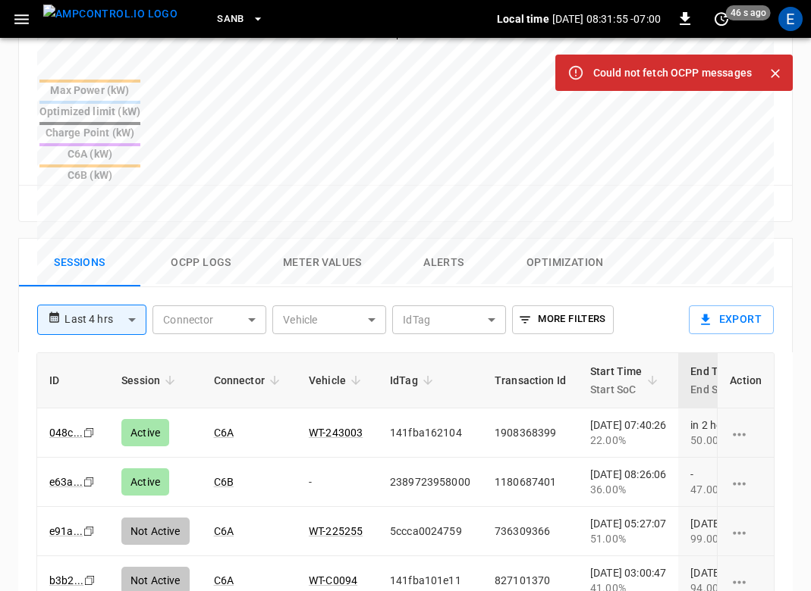
click at [134, 36] on button "menu" at bounding box center [110, 19] width 146 height 38
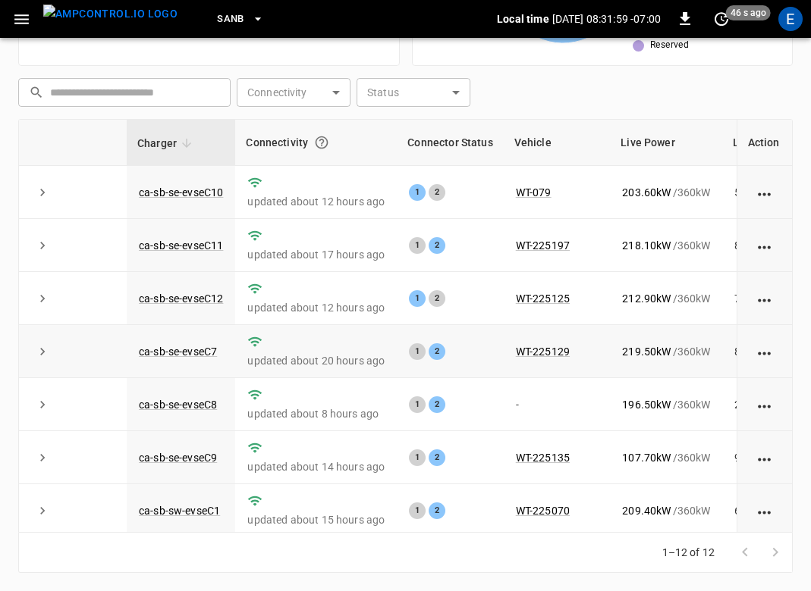
scroll to position [275, 0]
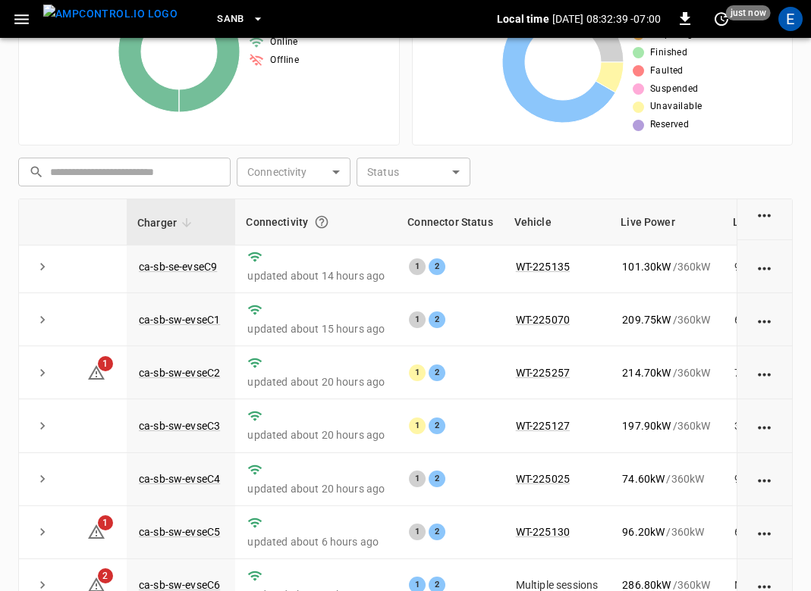
scroll to position [376, 0]
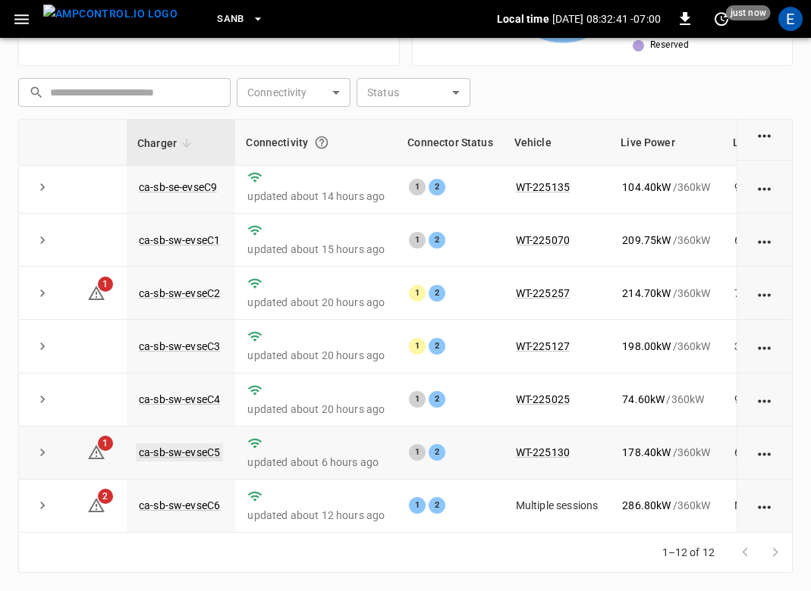
click at [183, 454] on link "ca-sb-sw-evseC5" at bounding box center [179, 453] width 87 height 18
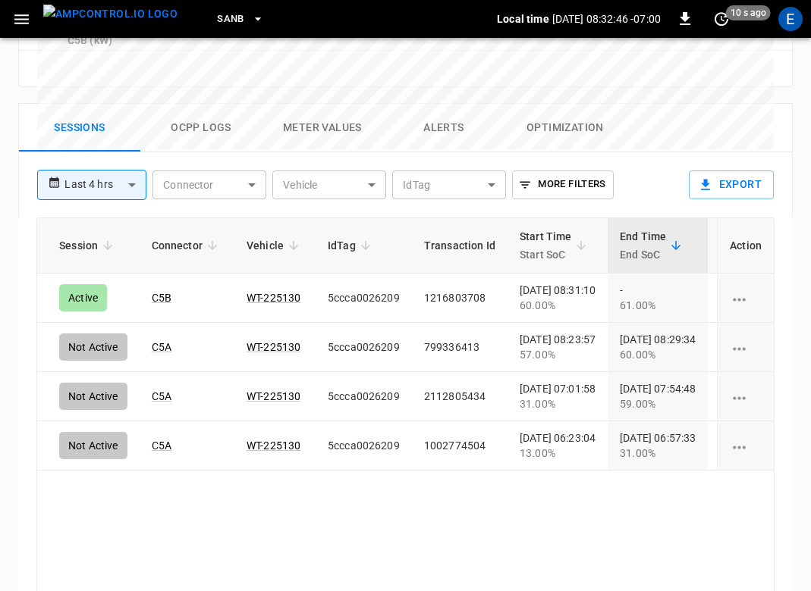
scroll to position [0, 64]
